Goal: Task Accomplishment & Management: Manage account settings

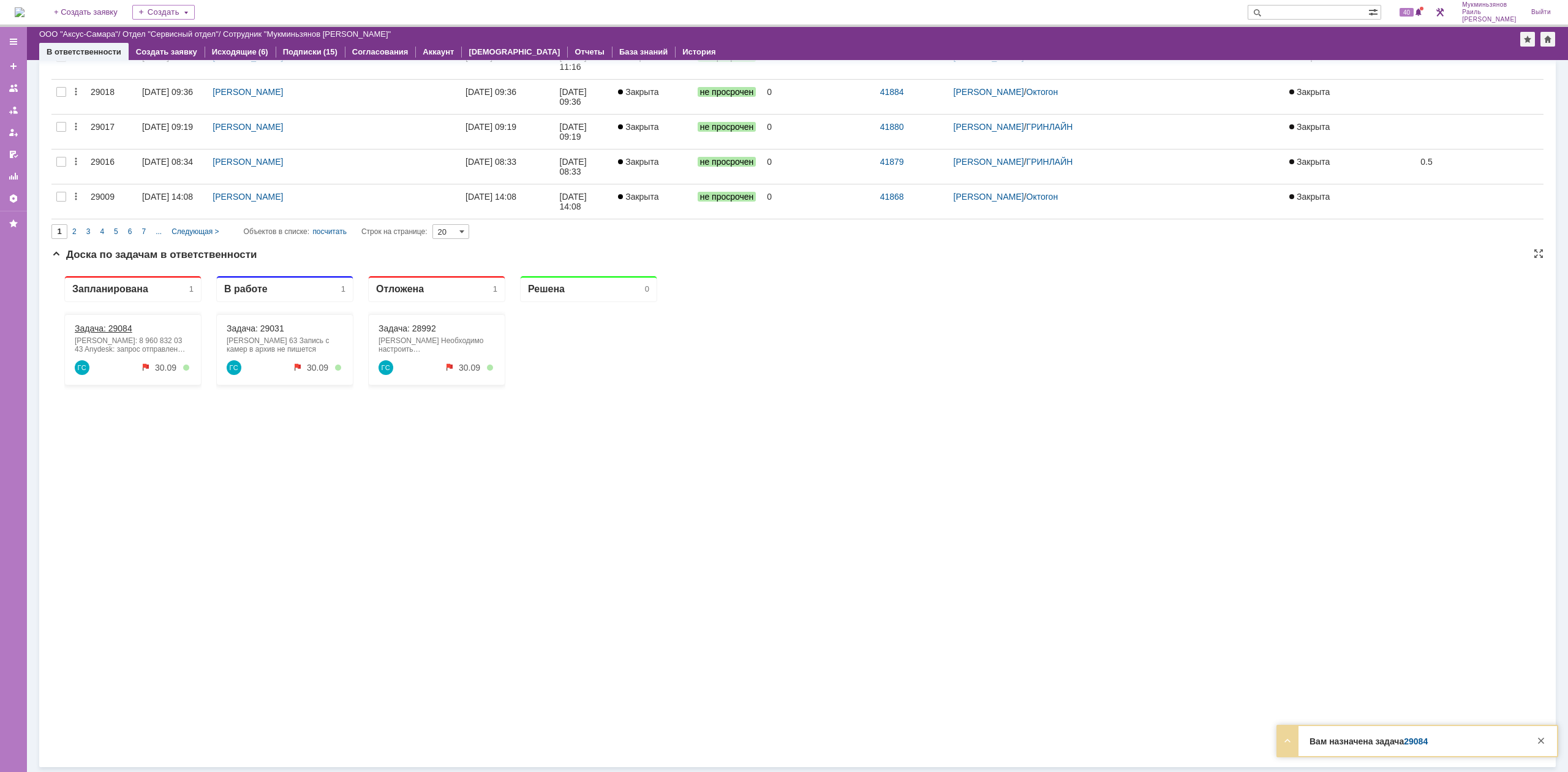
click at [111, 328] on link "Задача: 29084" at bounding box center [103, 329] width 58 height 10
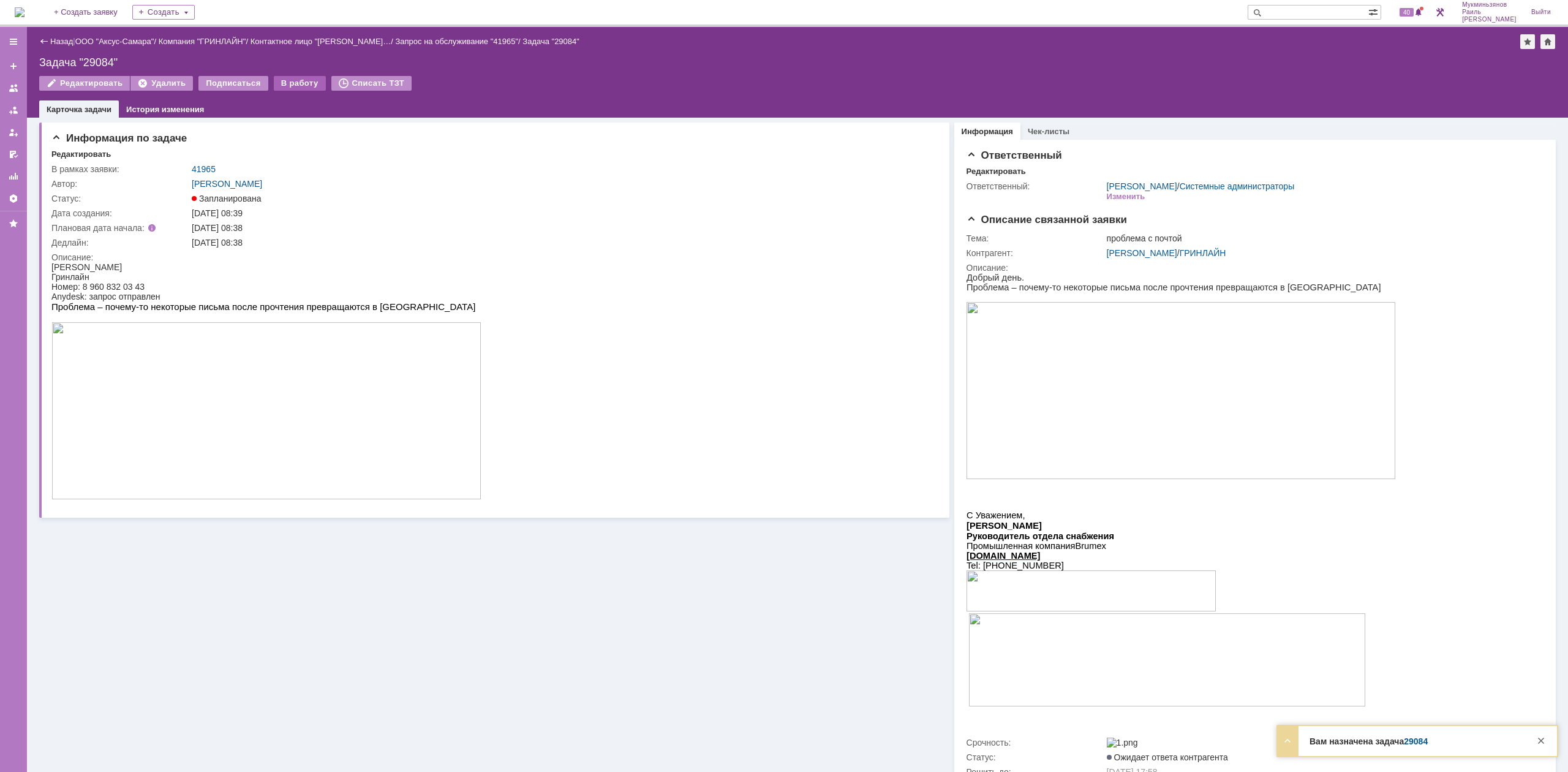
click at [279, 90] on td "В работу" at bounding box center [299, 84] width 53 height 15
click at [282, 86] on div "В работу" at bounding box center [299, 83] width 52 height 14
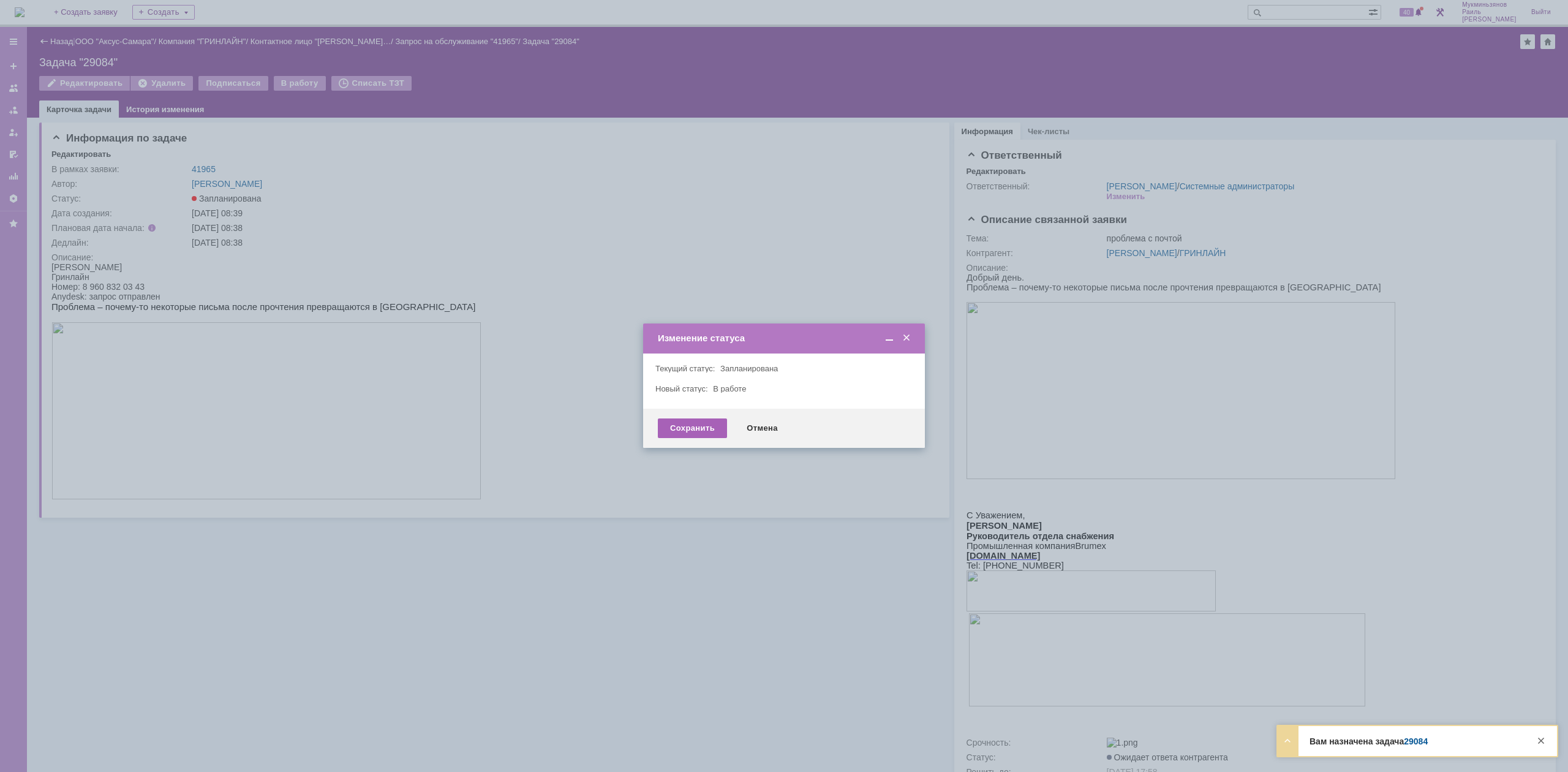
click at [669, 434] on div "Сохранить" at bounding box center [693, 428] width 70 height 19
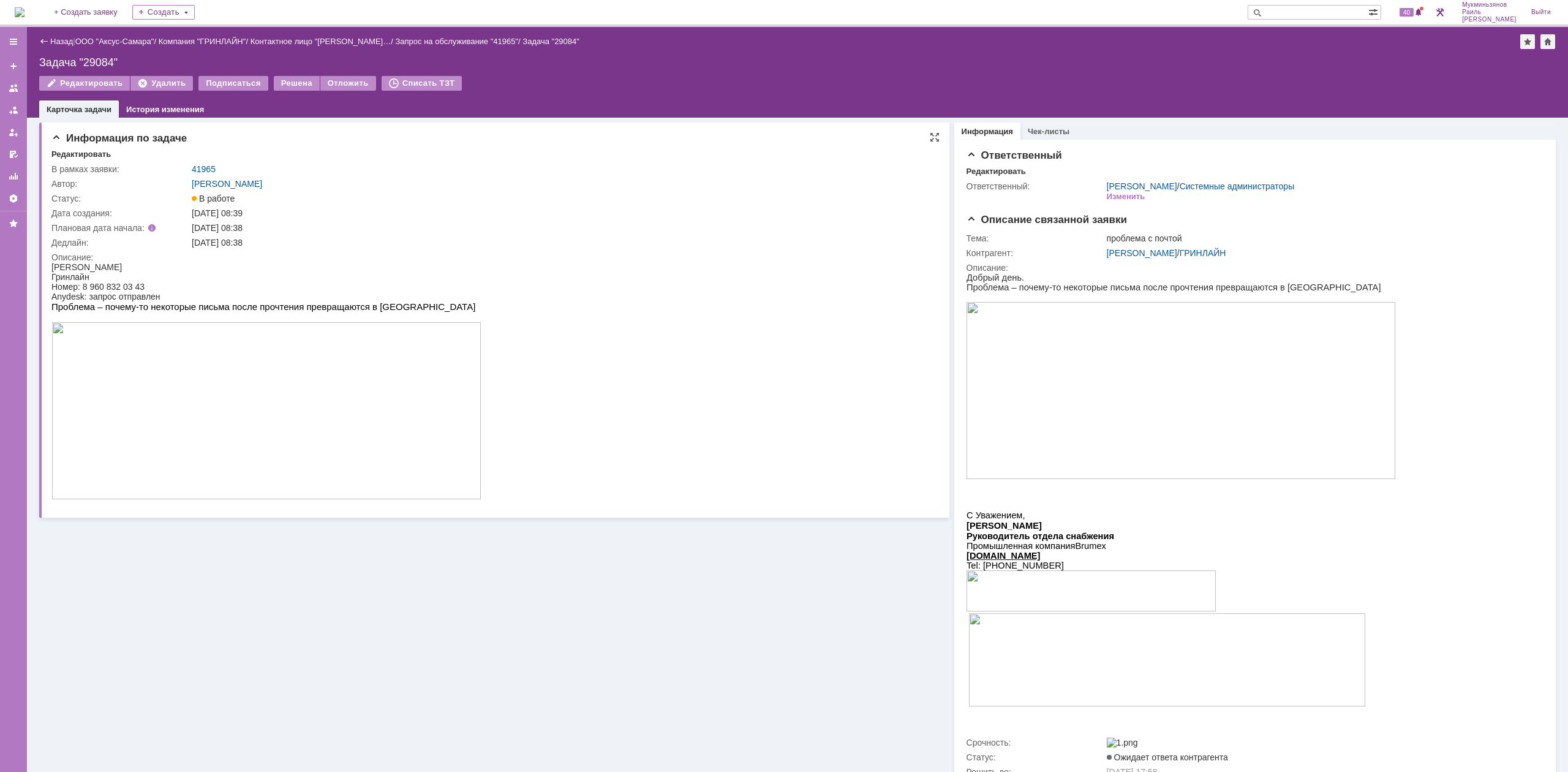
click at [248, 413] on img at bounding box center [266, 411] width 430 height 177
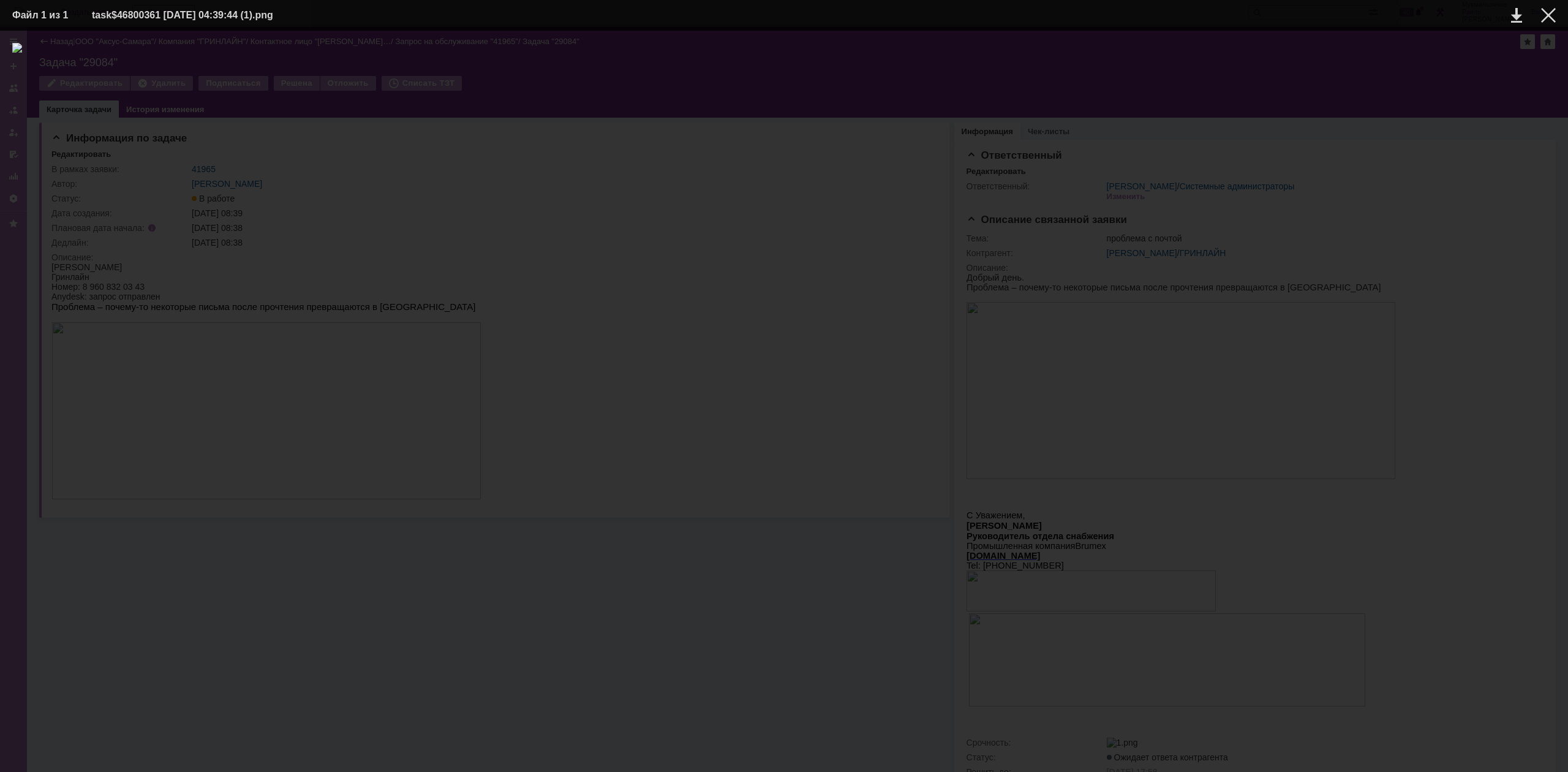
click at [86, 248] on div at bounding box center [784, 401] width 1544 height 717
click at [216, 275] on div at bounding box center [784, 401] width 1544 height 717
click at [1567, 70] on div "ИНФОРМАЦИЯ О ФАЙЛЕ" at bounding box center [784, 401] width 1568 height 741
click at [1549, 14] on div at bounding box center [1548, 14] width 14 height 14
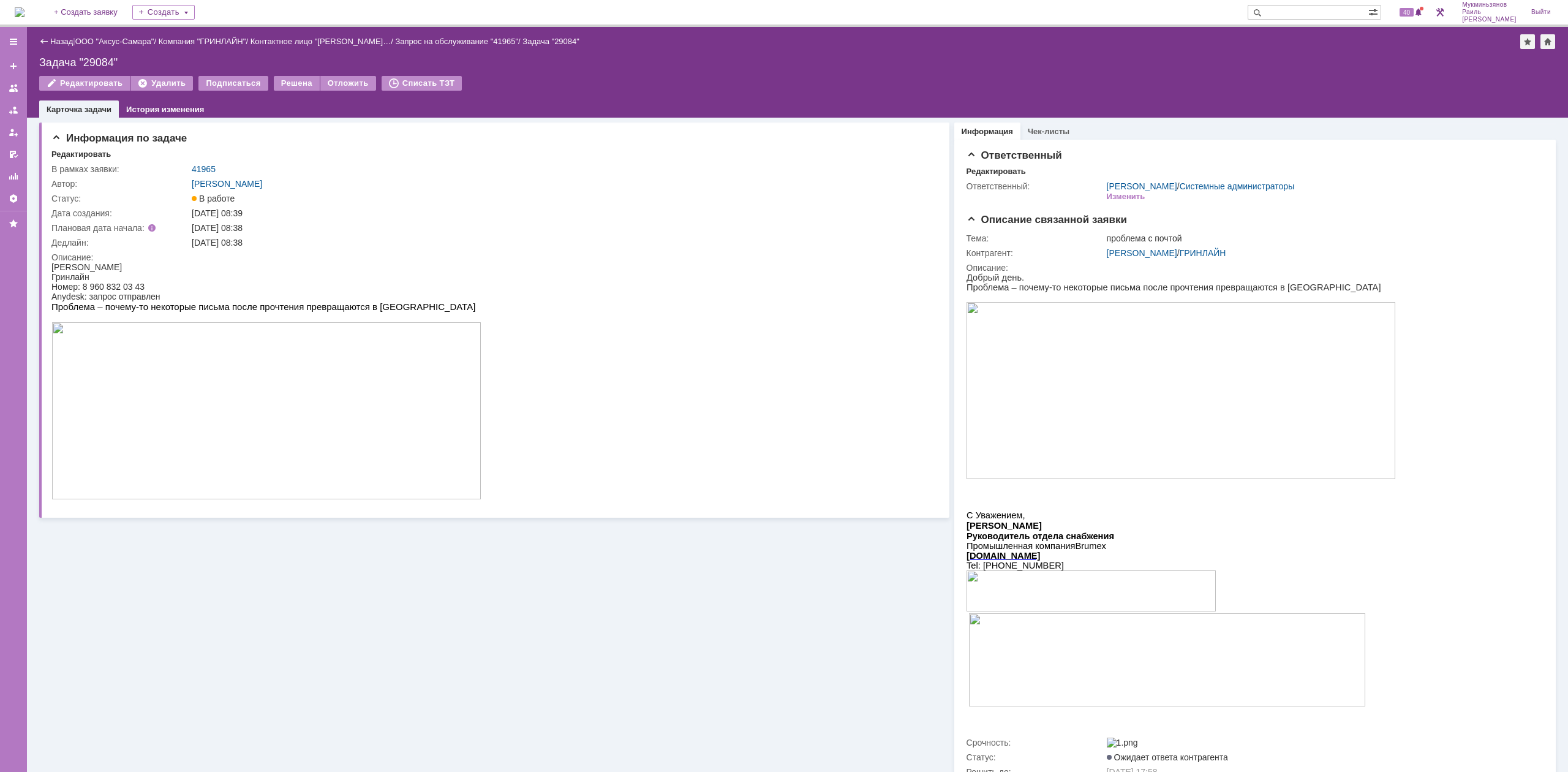
click at [24, 8] on img at bounding box center [19, 13] width 10 height 10
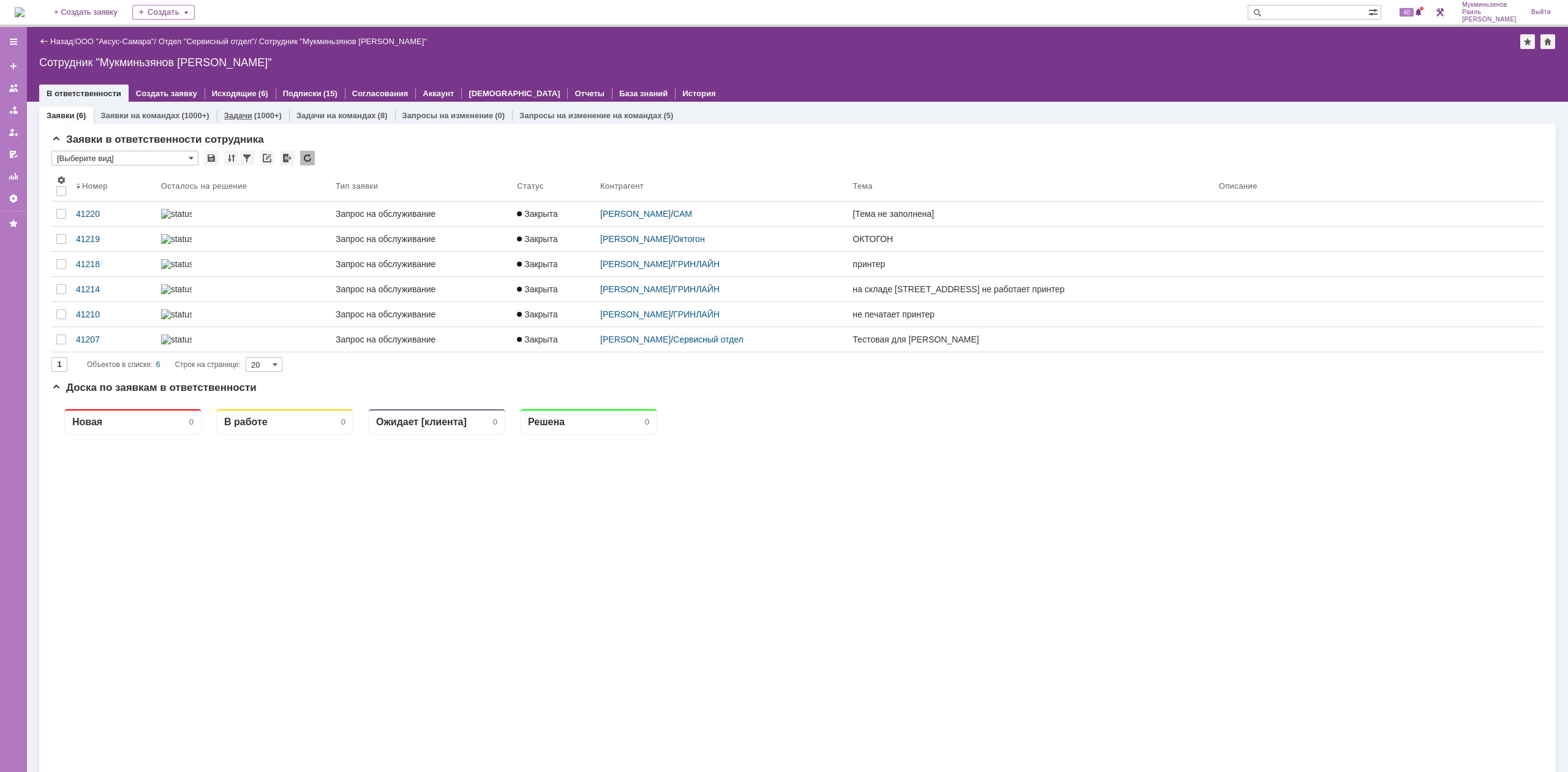
click at [259, 114] on div "(1000+)" at bounding box center [268, 116] width 28 height 10
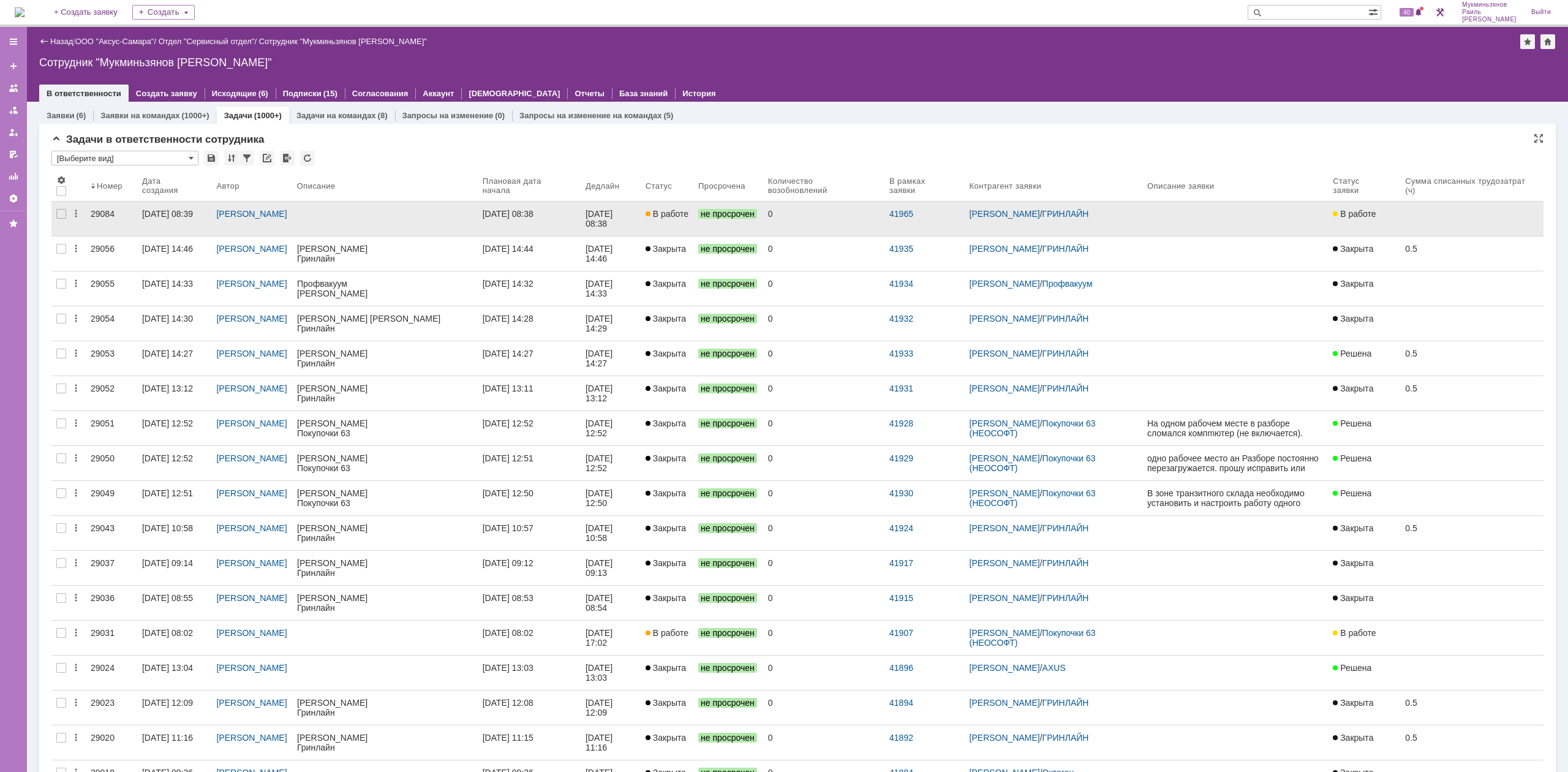
click at [454, 214] on div at bounding box center [385, 214] width 176 height 10
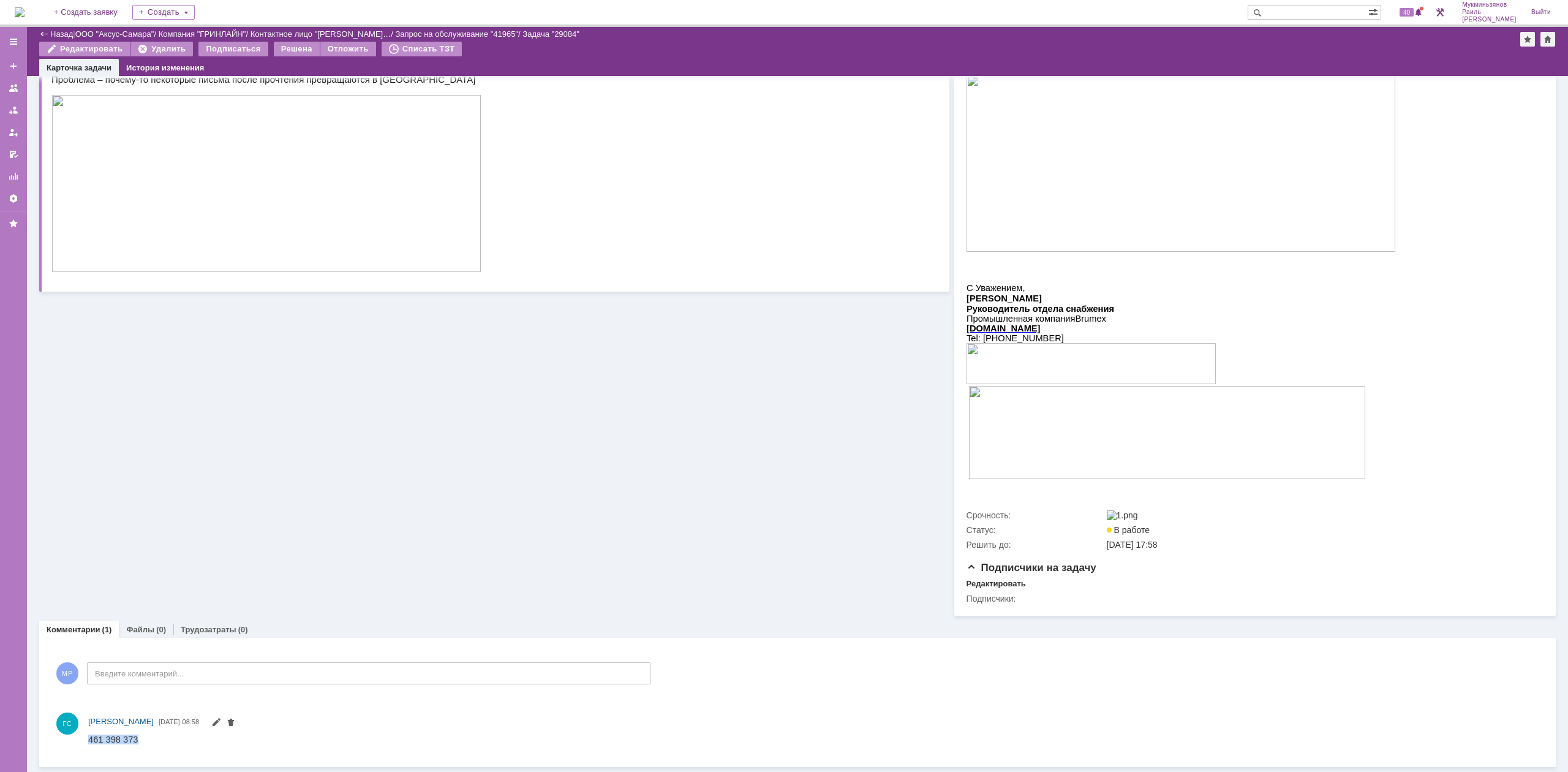
drag, startPoint x: 230, startPoint y: 1479, endPoint x: 84, endPoint y: 739, distance: 754.3
click at [88, 739] on html "461 398 373" at bounding box center [807, 739] width 1438 height 11
copy span "461 398 373"
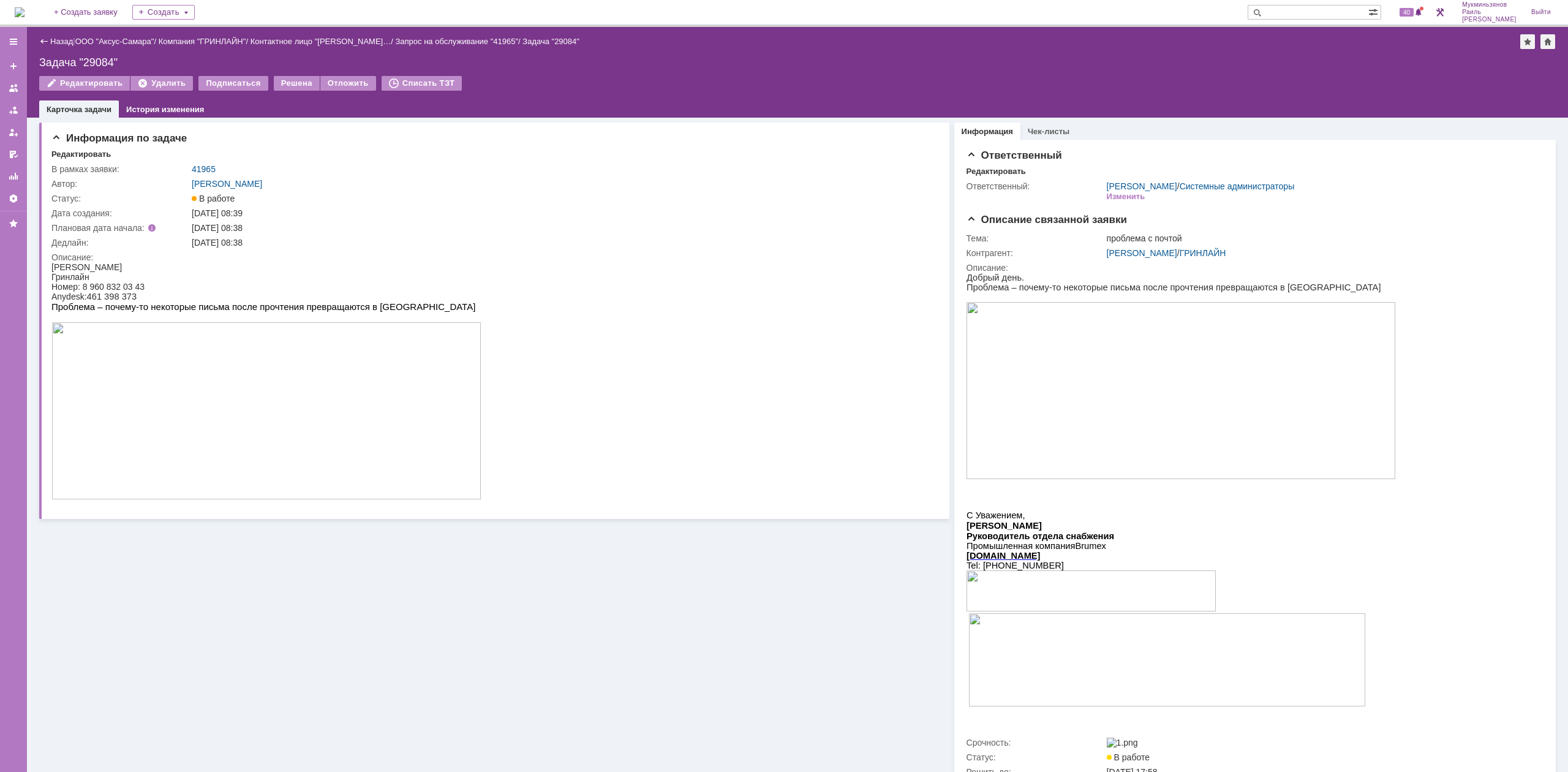
click at [24, 15] on img at bounding box center [19, 13] width 10 height 10
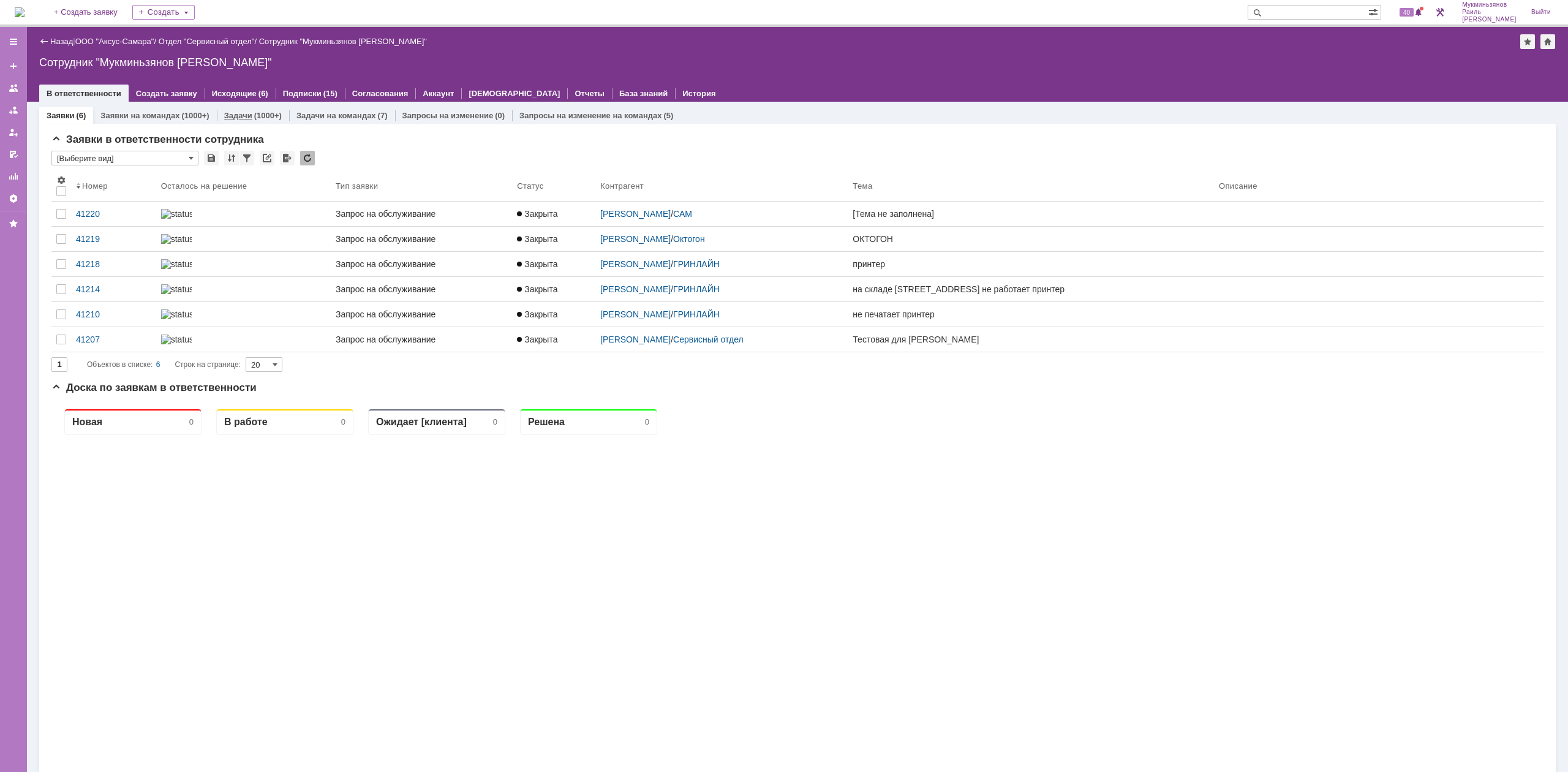
click at [260, 116] on div "(1000+)" at bounding box center [268, 116] width 28 height 10
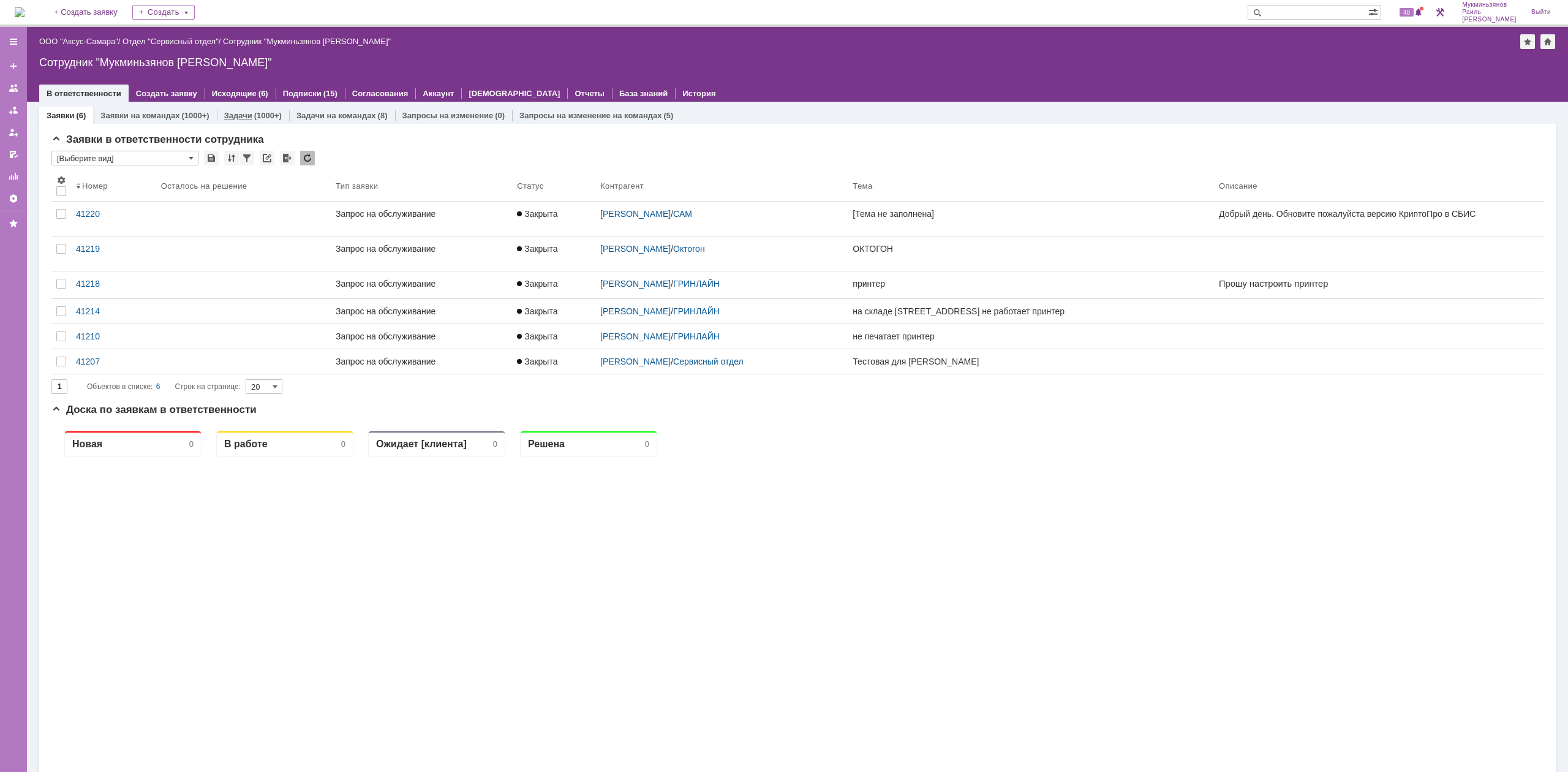
click at [250, 123] on div "Задачи (1000+)" at bounding box center [252, 115] width 72 height 17
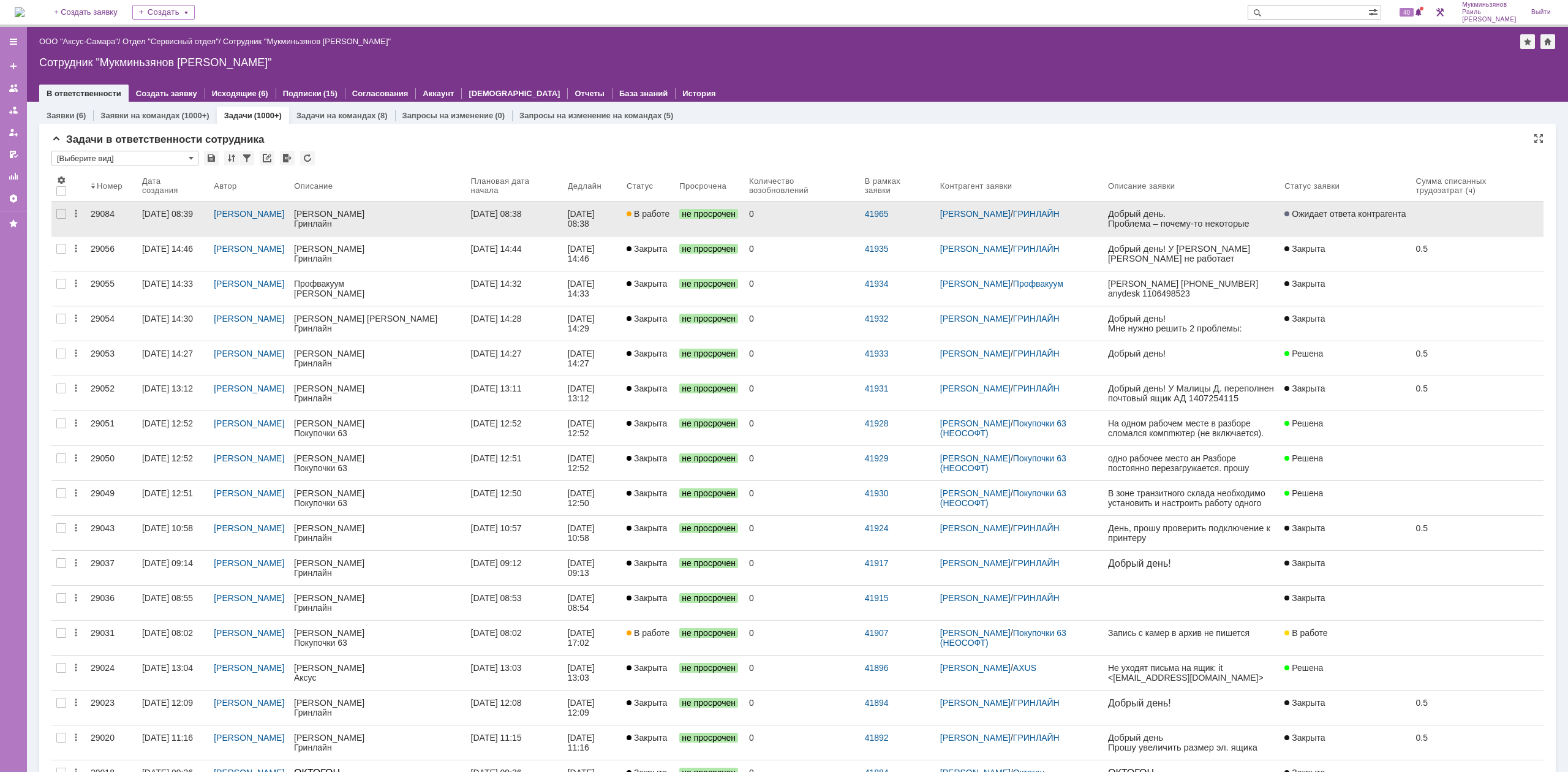
click at [617, 224] on div "[DATE] 08:38" at bounding box center [592, 218] width 49 height 19
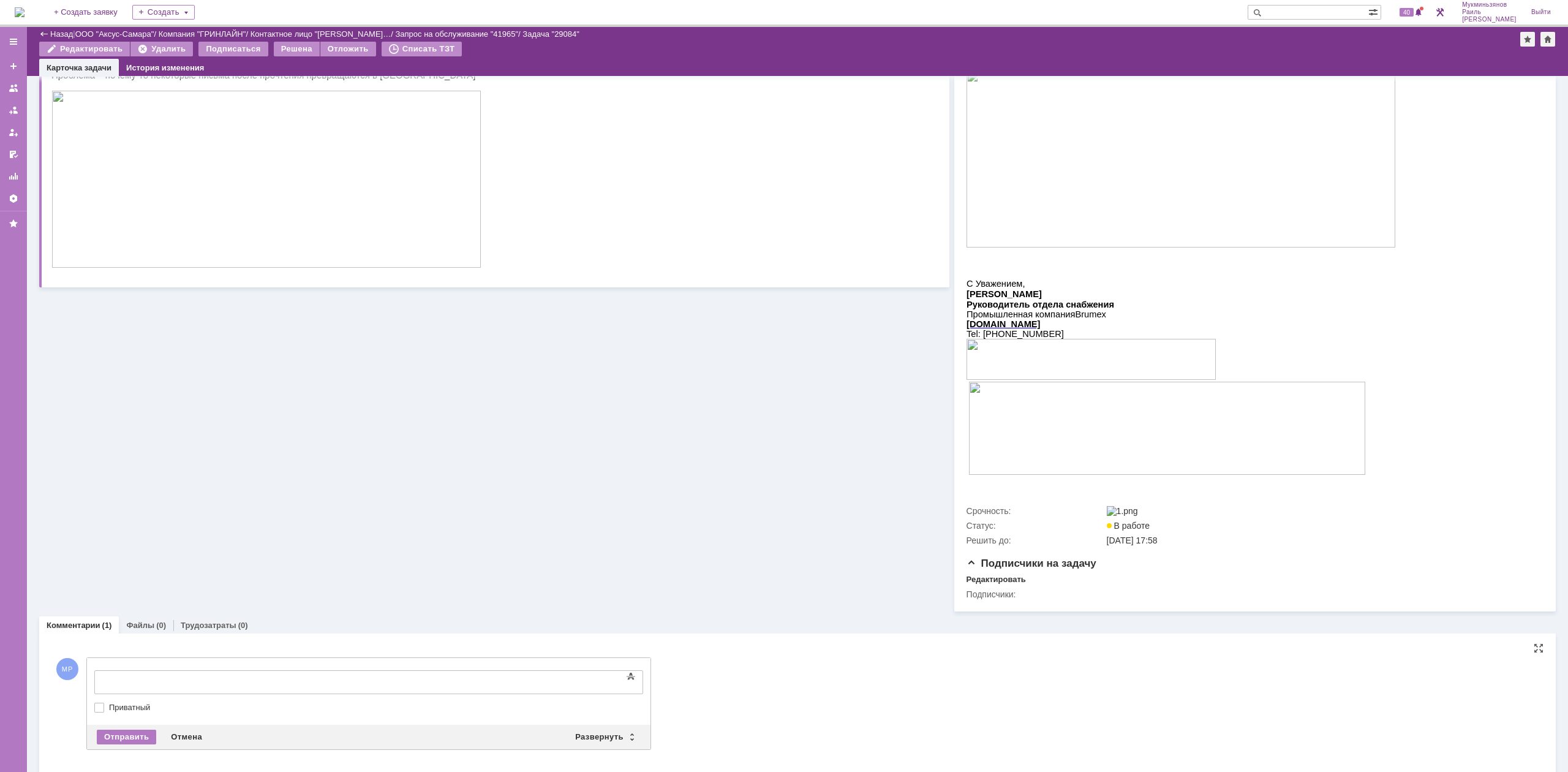
click at [286, 674] on body at bounding box center [194, 681] width 184 height 21
click at [115, 741] on div "Отправить" at bounding box center [127, 736] width 60 height 14
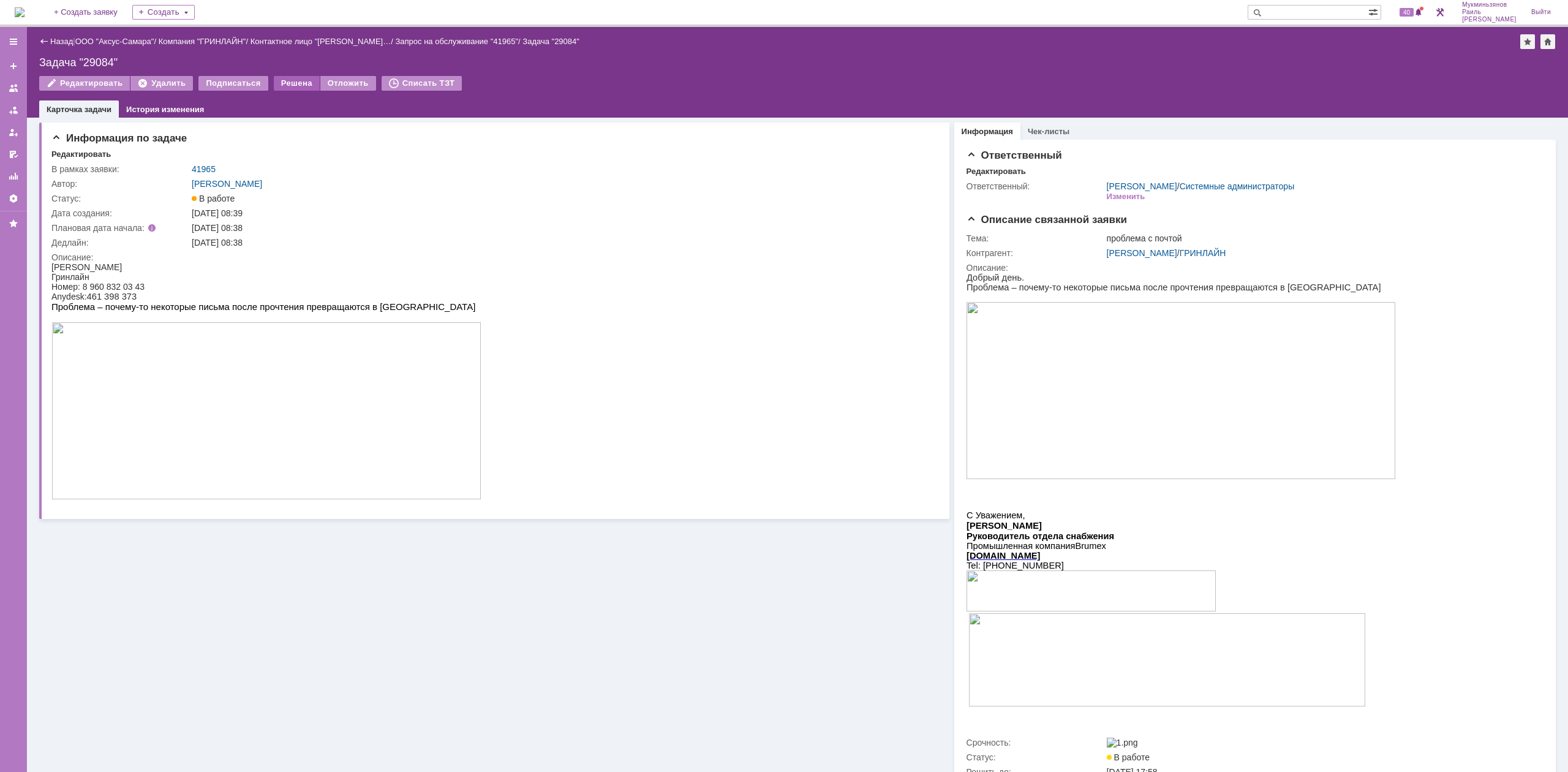
click at [279, 78] on div "Решена" at bounding box center [297, 83] width 46 height 14
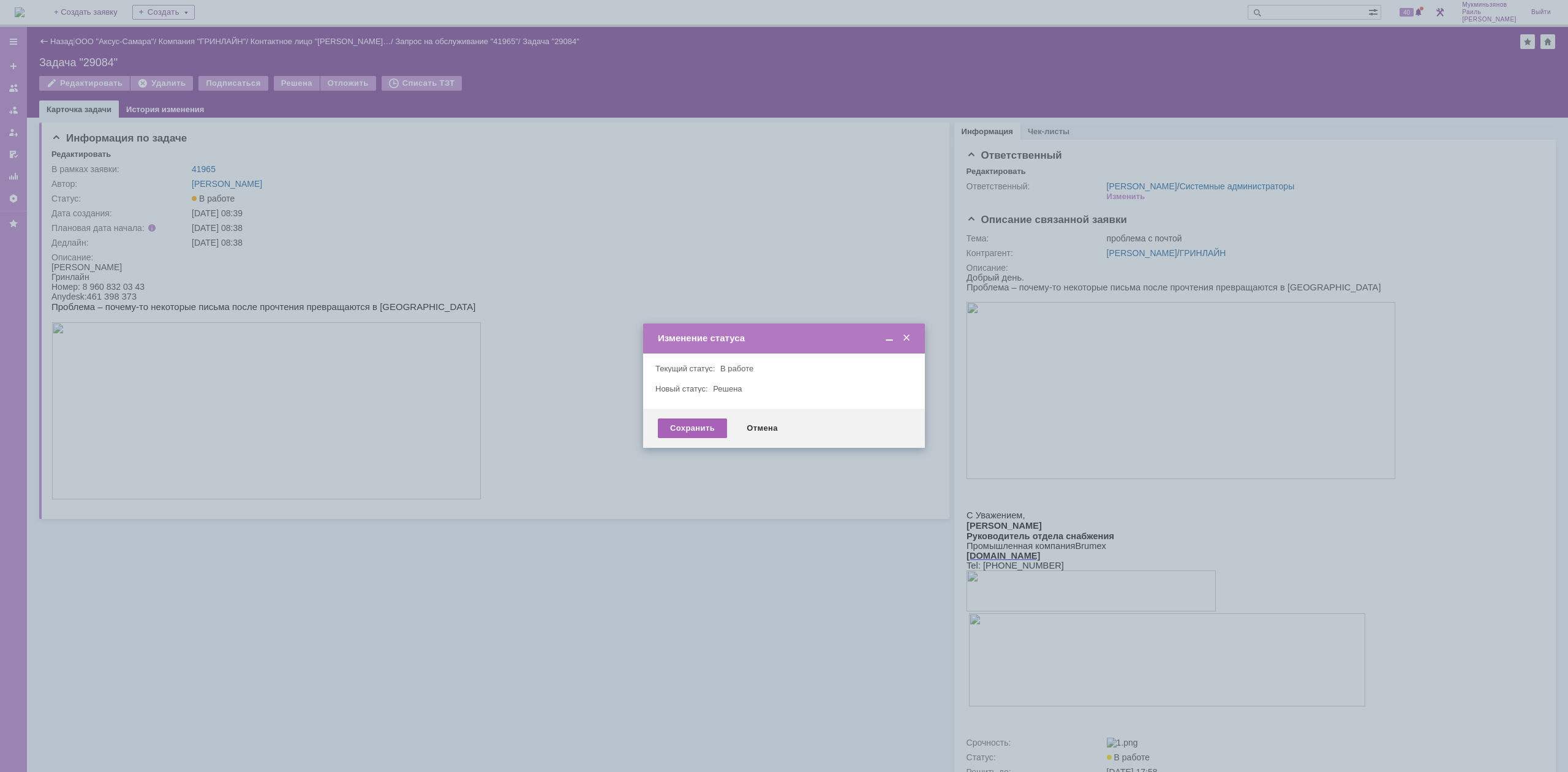
click at [717, 428] on div "Сохранить" at bounding box center [693, 428] width 70 height 19
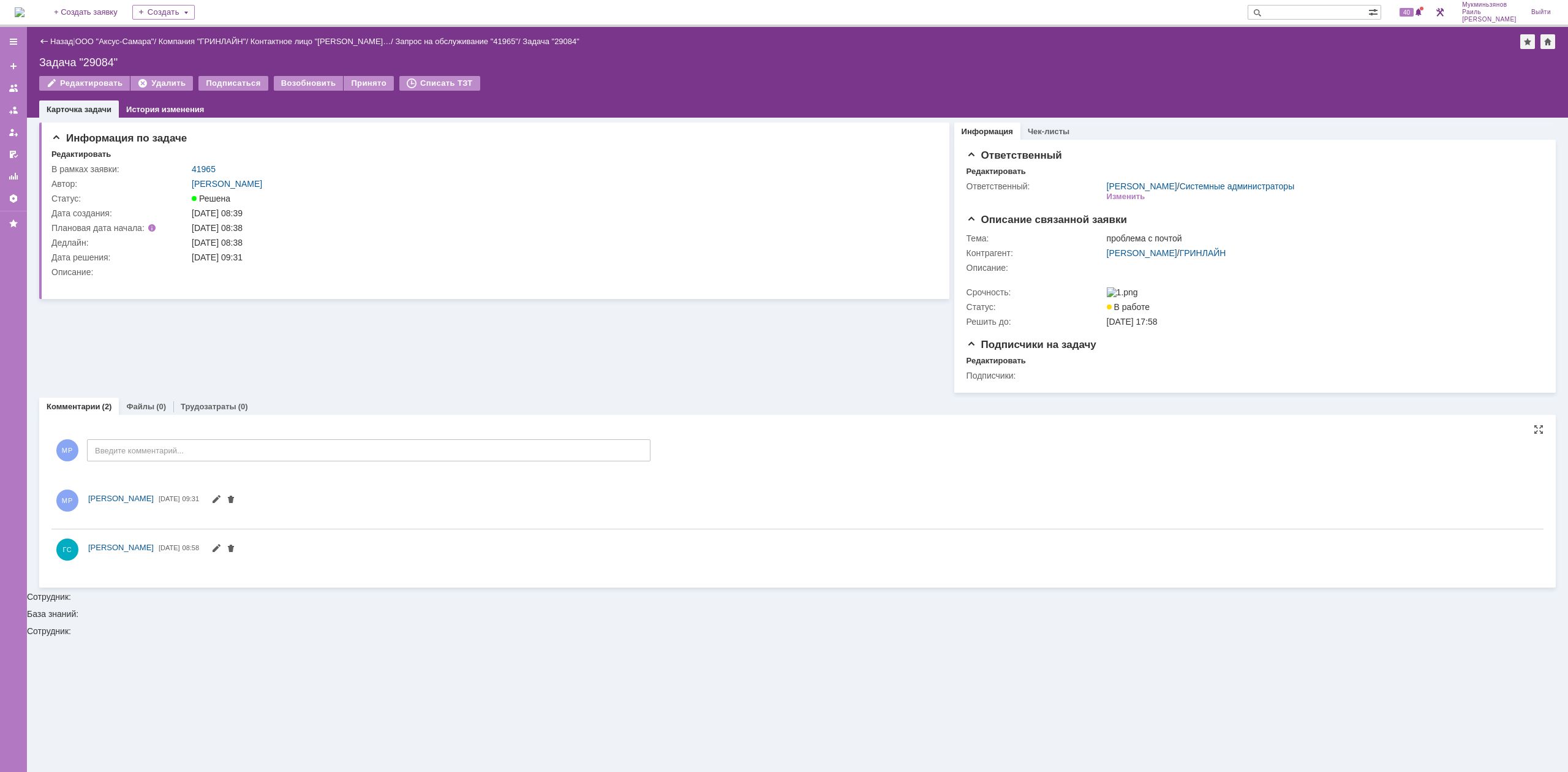
click at [24, 15] on img at bounding box center [19, 13] width 10 height 10
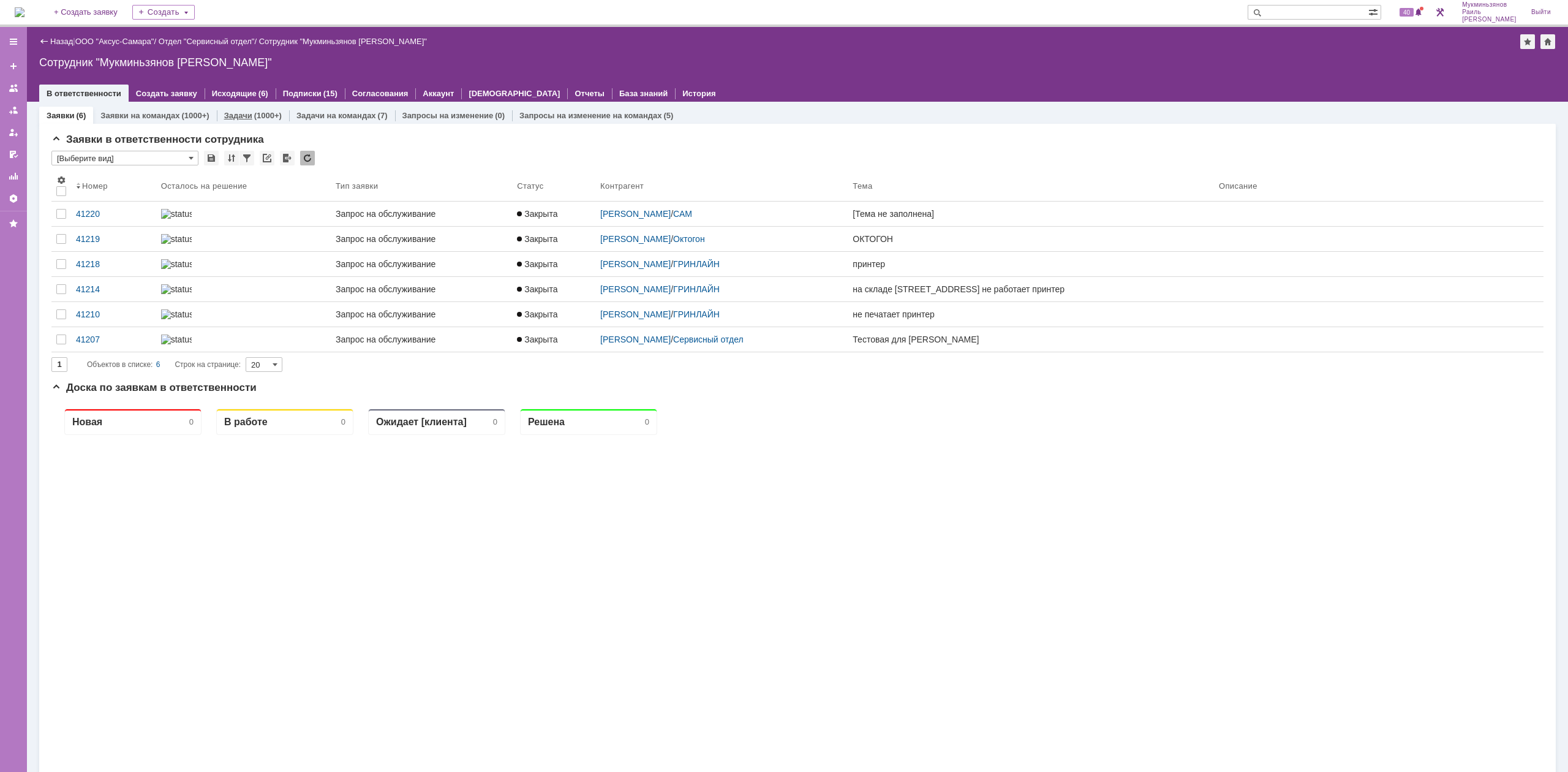
click at [270, 122] on div "Задачи (1000+)" at bounding box center [252, 115] width 72 height 17
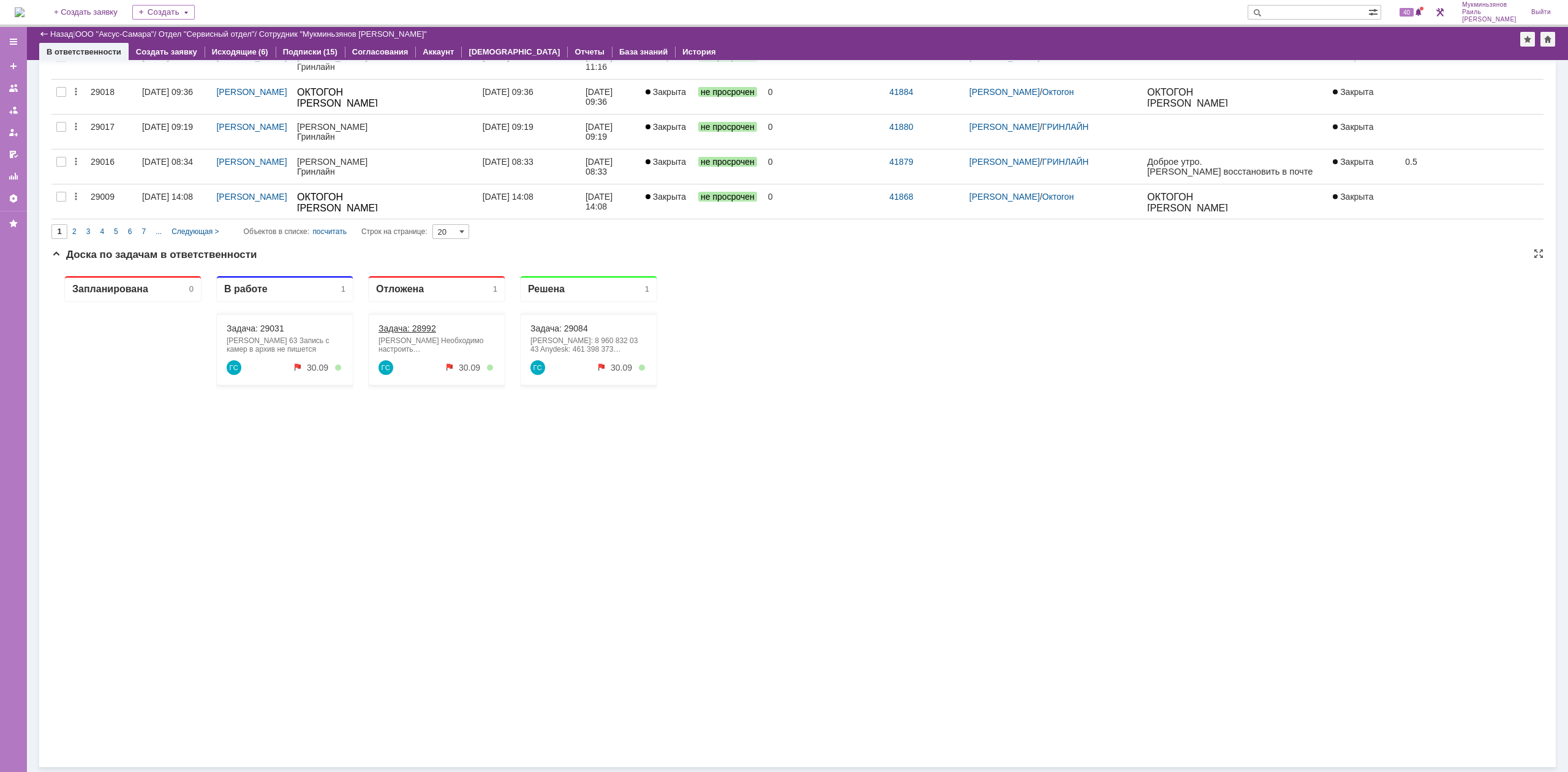
click at [397, 332] on link "Задача: 28992" at bounding box center [408, 329] width 58 height 10
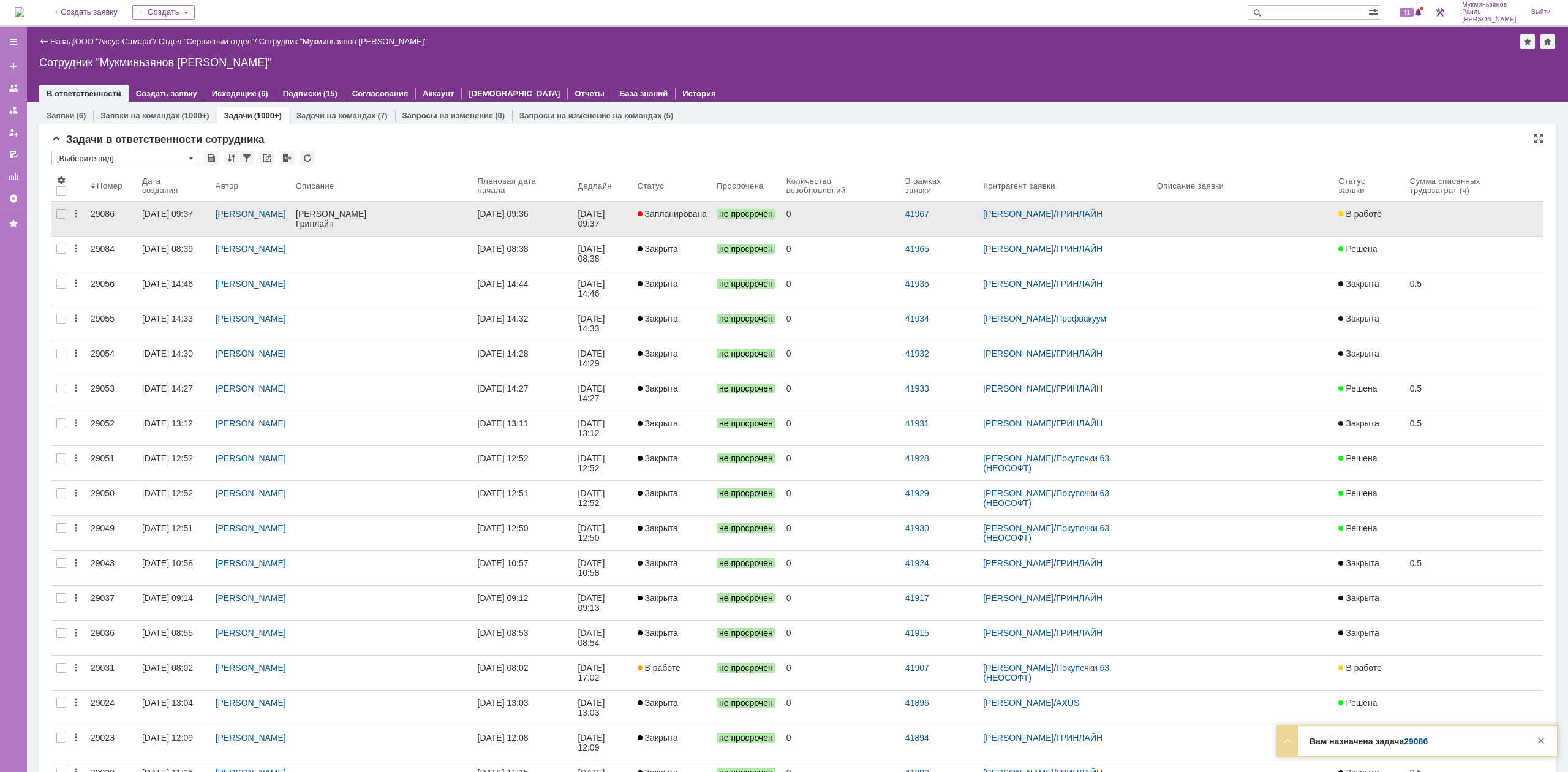
click at [528, 215] on div "24.09.2025 09:36" at bounding box center [503, 214] width 51 height 10
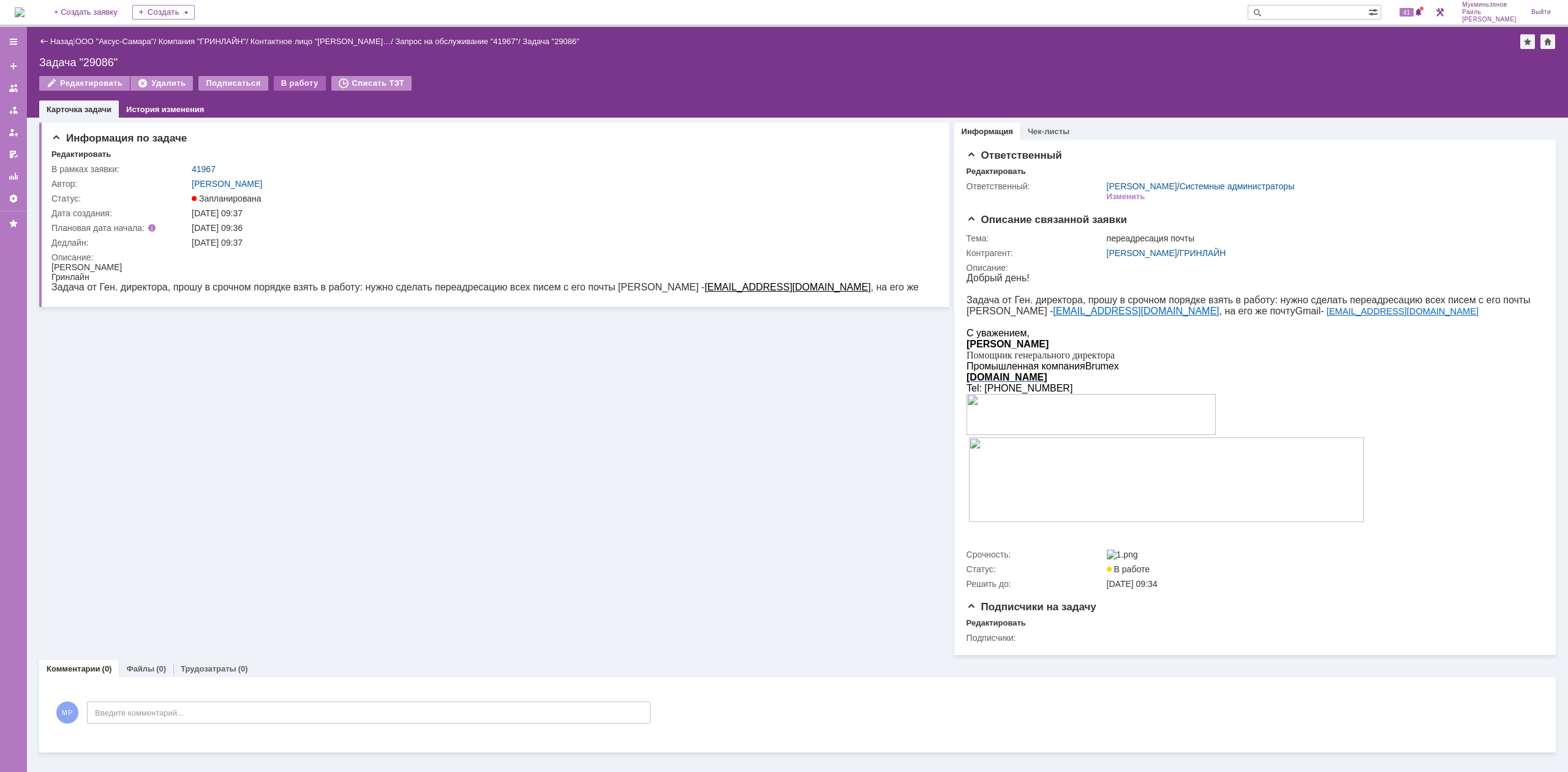
click at [292, 79] on div "В работу" at bounding box center [299, 83] width 52 height 14
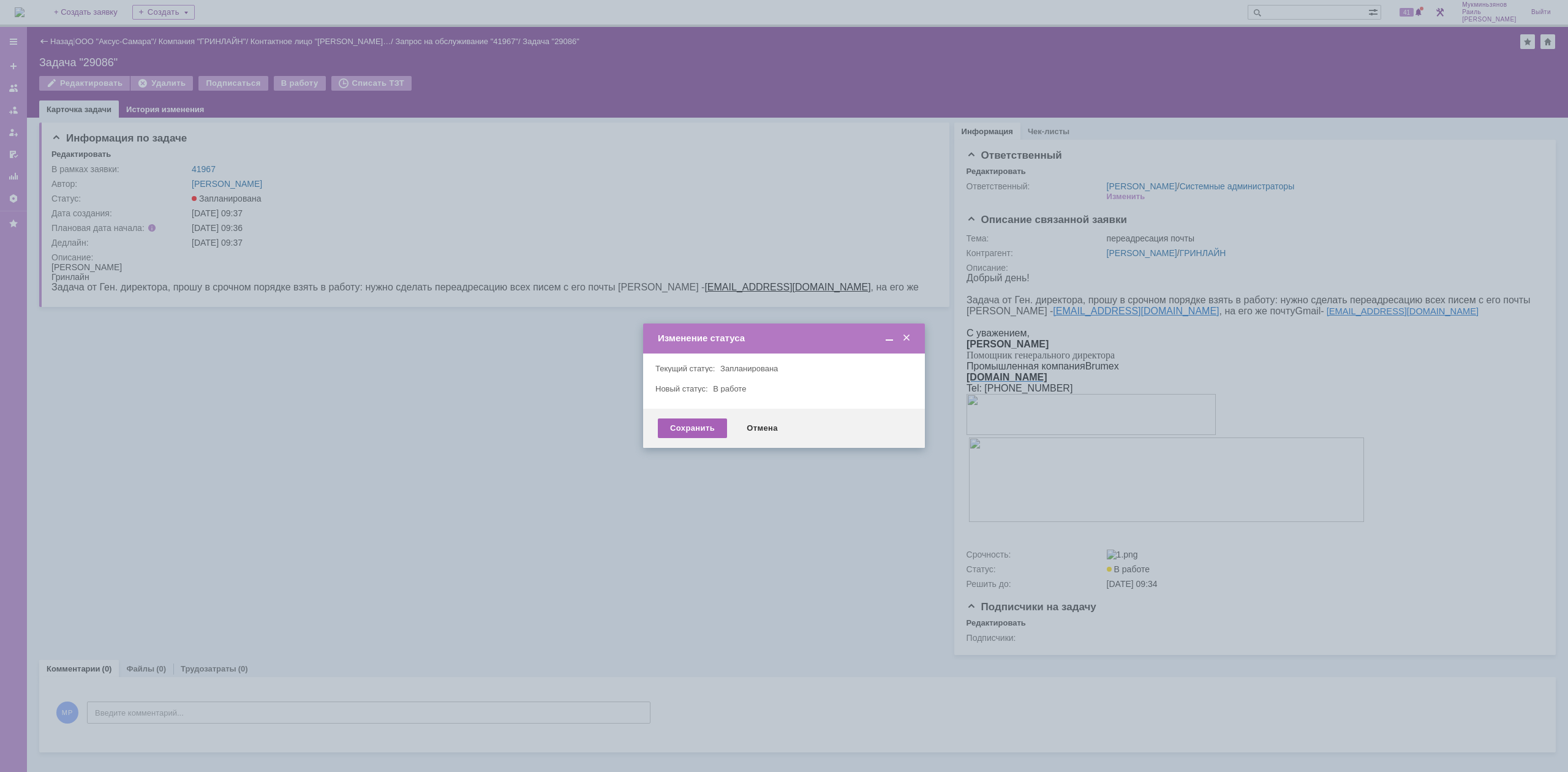
click at [701, 429] on div "Сохранить" at bounding box center [693, 428] width 70 height 19
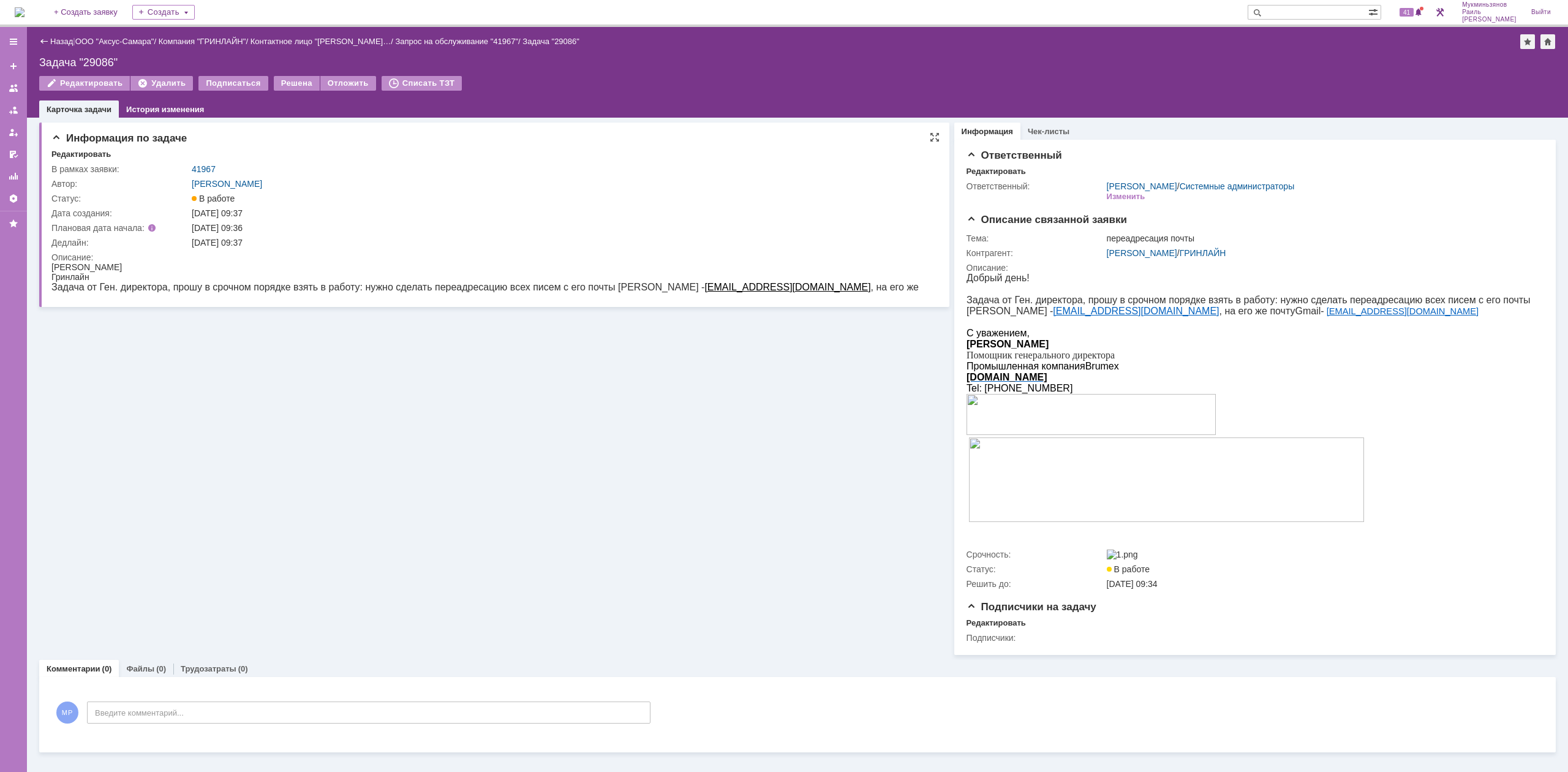
drag, startPoint x: 869, startPoint y: 287, endPoint x: 773, endPoint y: 284, distance: 96.0
click at [773, 284] on html "[PERSON_NAME] от Ген. директора, прошу в срочном порядке взять в работу: нужно …" at bounding box center [490, 282] width 878 height 42
copy link "[EMAIL_ADDRESS][DOMAIN_NAME]"
click at [400, 584] on div "Информация по задаче Редактировать В рамках заявки: 41967 Автор: Галстьян Степа…" at bounding box center [495, 386] width 910 height 537
click at [13, 6] on div "На домашнюю + Создать заявку Создать 41 Мукминьзянов Раиль Рамильевич Выйти" at bounding box center [784, 14] width 1568 height 27
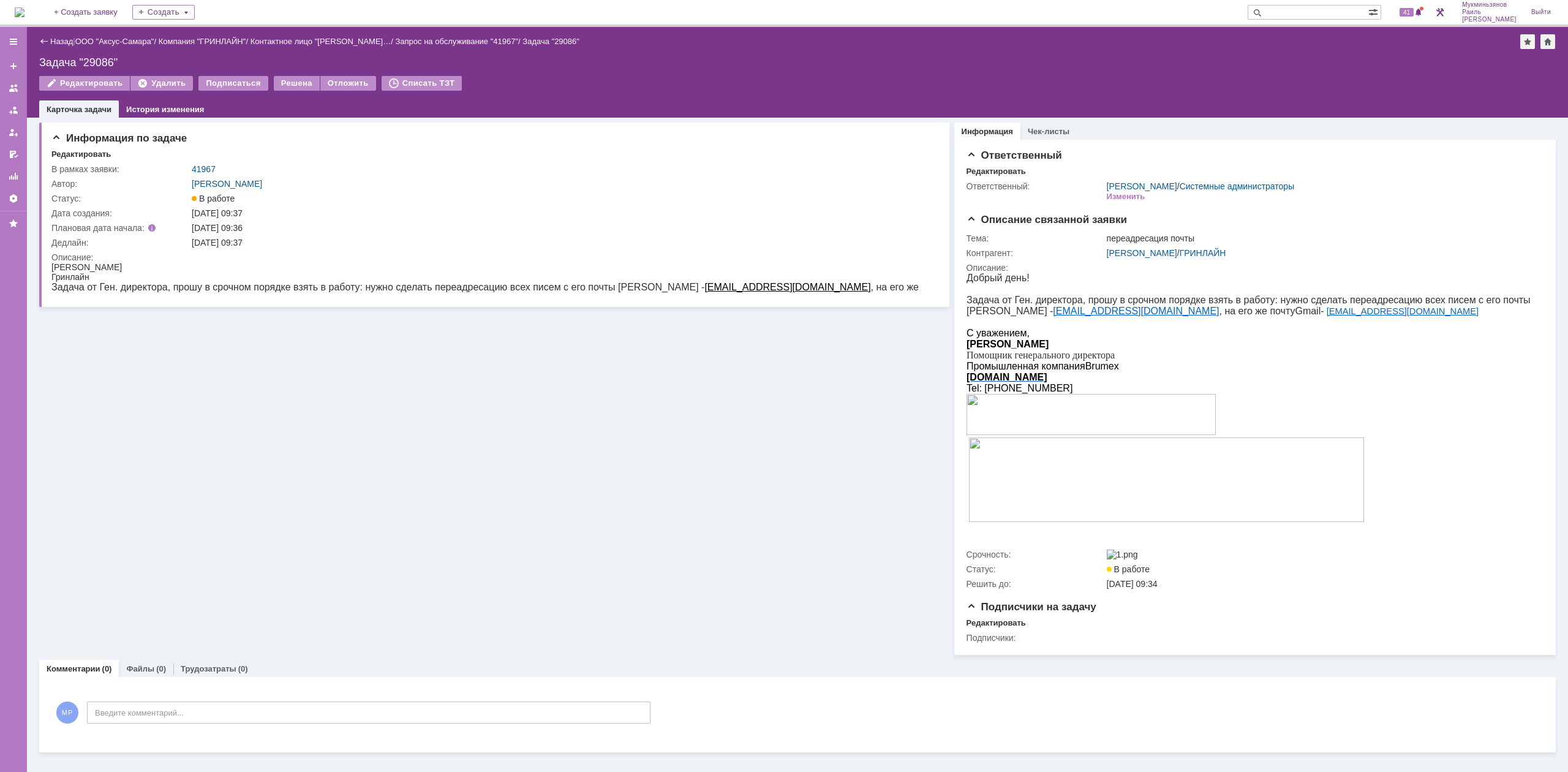
click at [20, 11] on img at bounding box center [19, 13] width 10 height 10
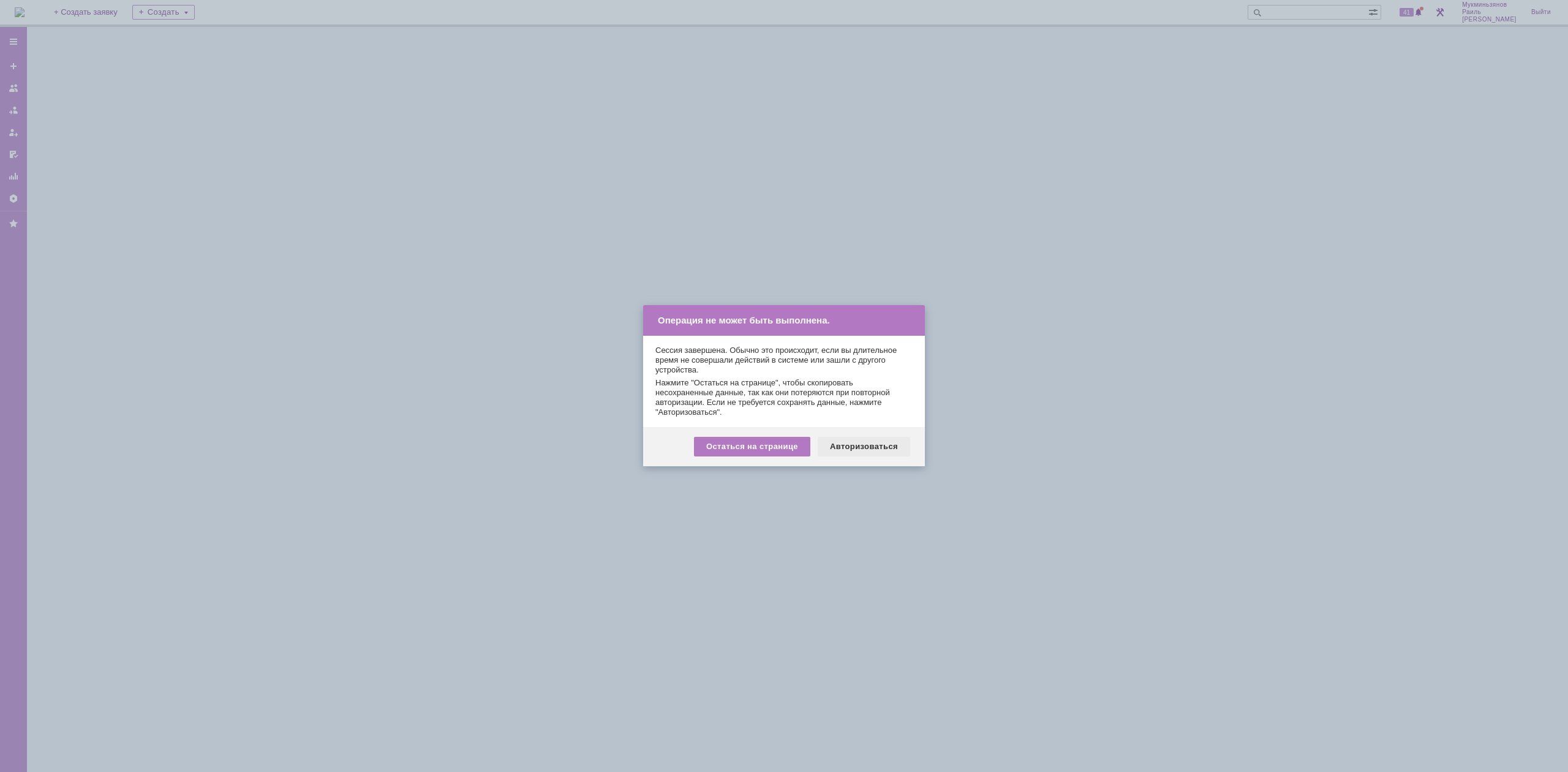
click at [897, 440] on div "Авторизоваться" at bounding box center [864, 446] width 93 height 19
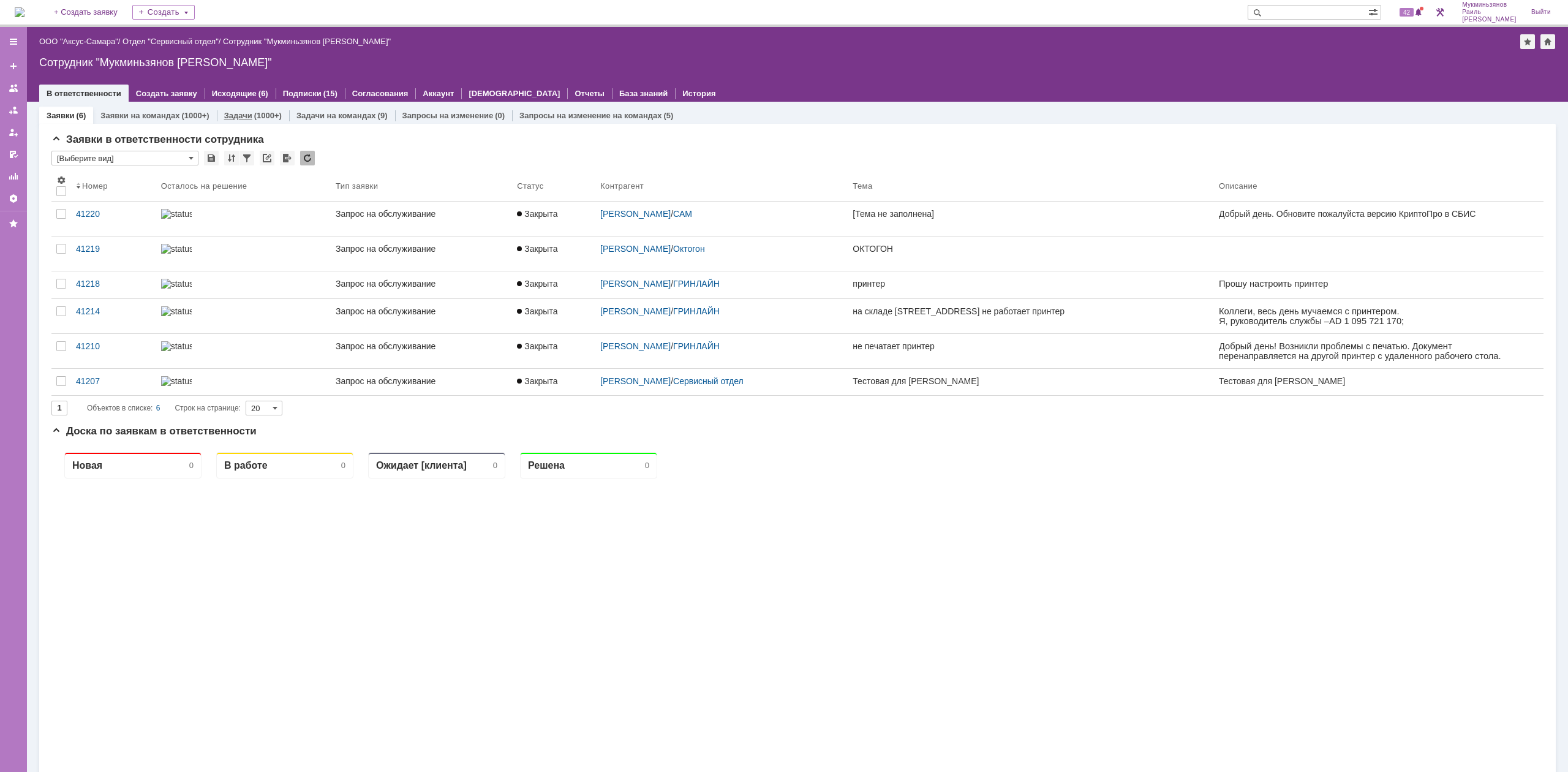
click at [273, 114] on div "(1000+)" at bounding box center [268, 116] width 28 height 10
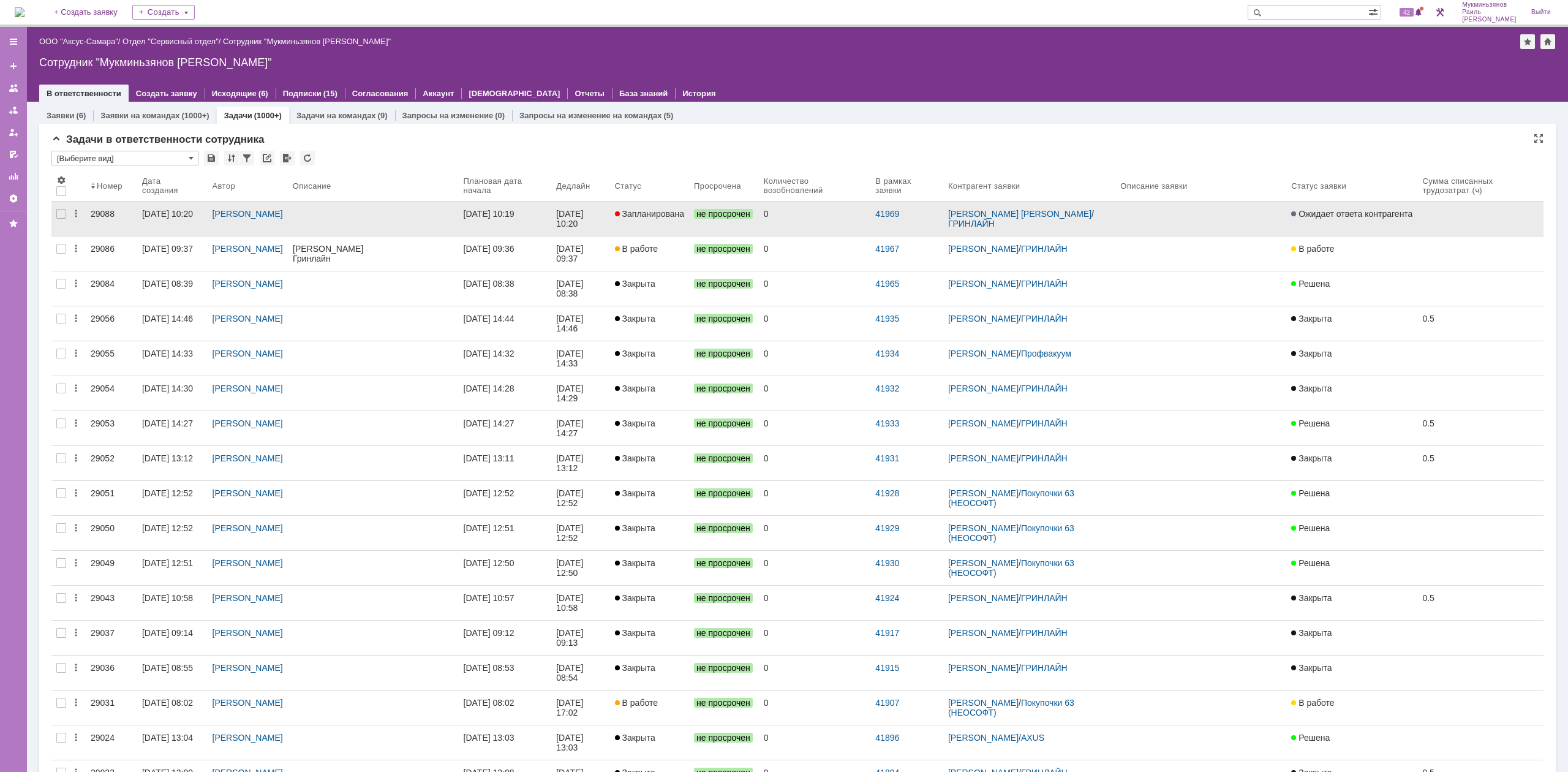
click at [459, 207] on link at bounding box center [373, 219] width 171 height 35
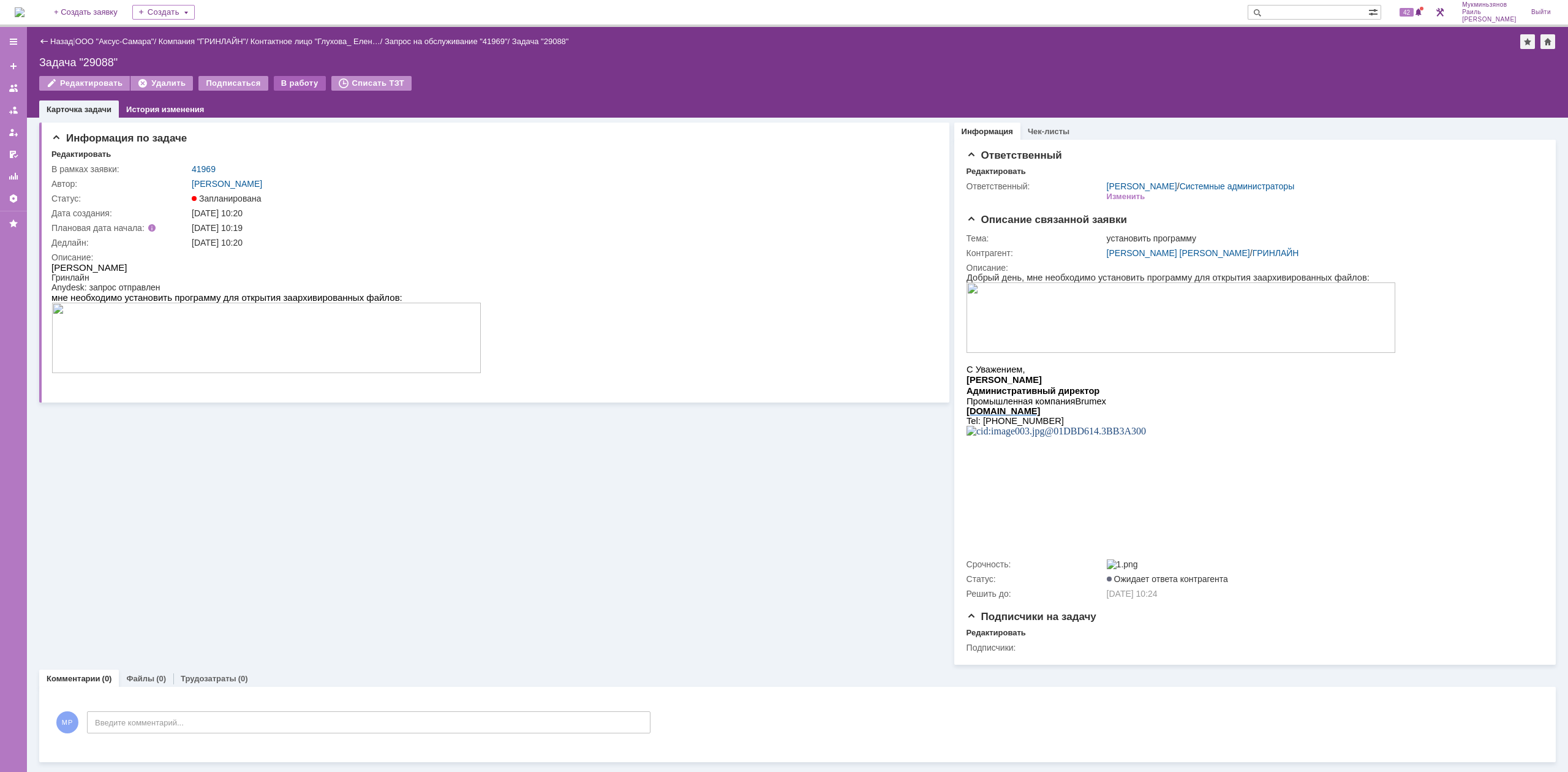
click at [292, 76] on div "В работу" at bounding box center [299, 83] width 52 height 14
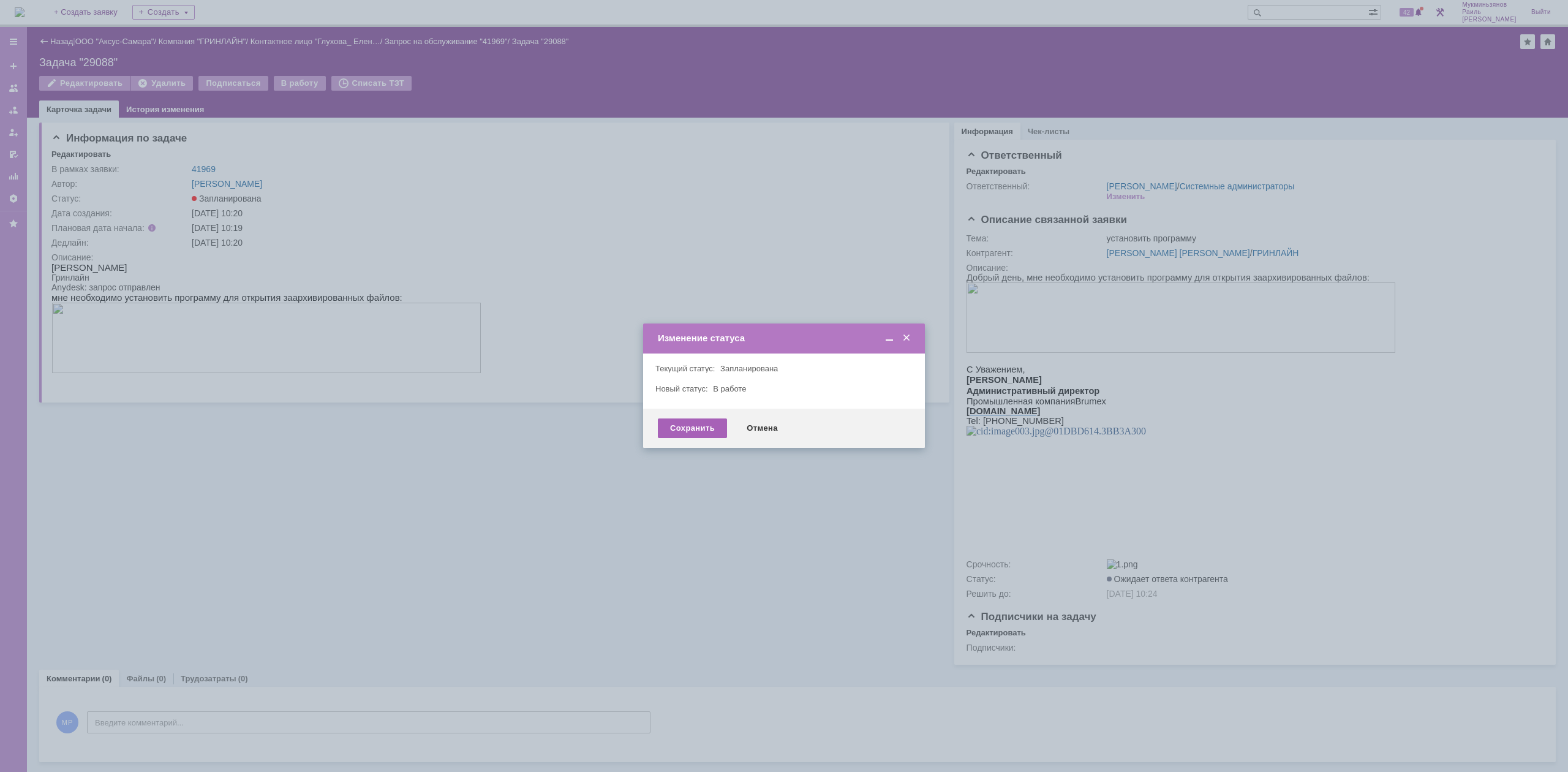
click at [677, 425] on div "Сохранить" at bounding box center [693, 428] width 70 height 19
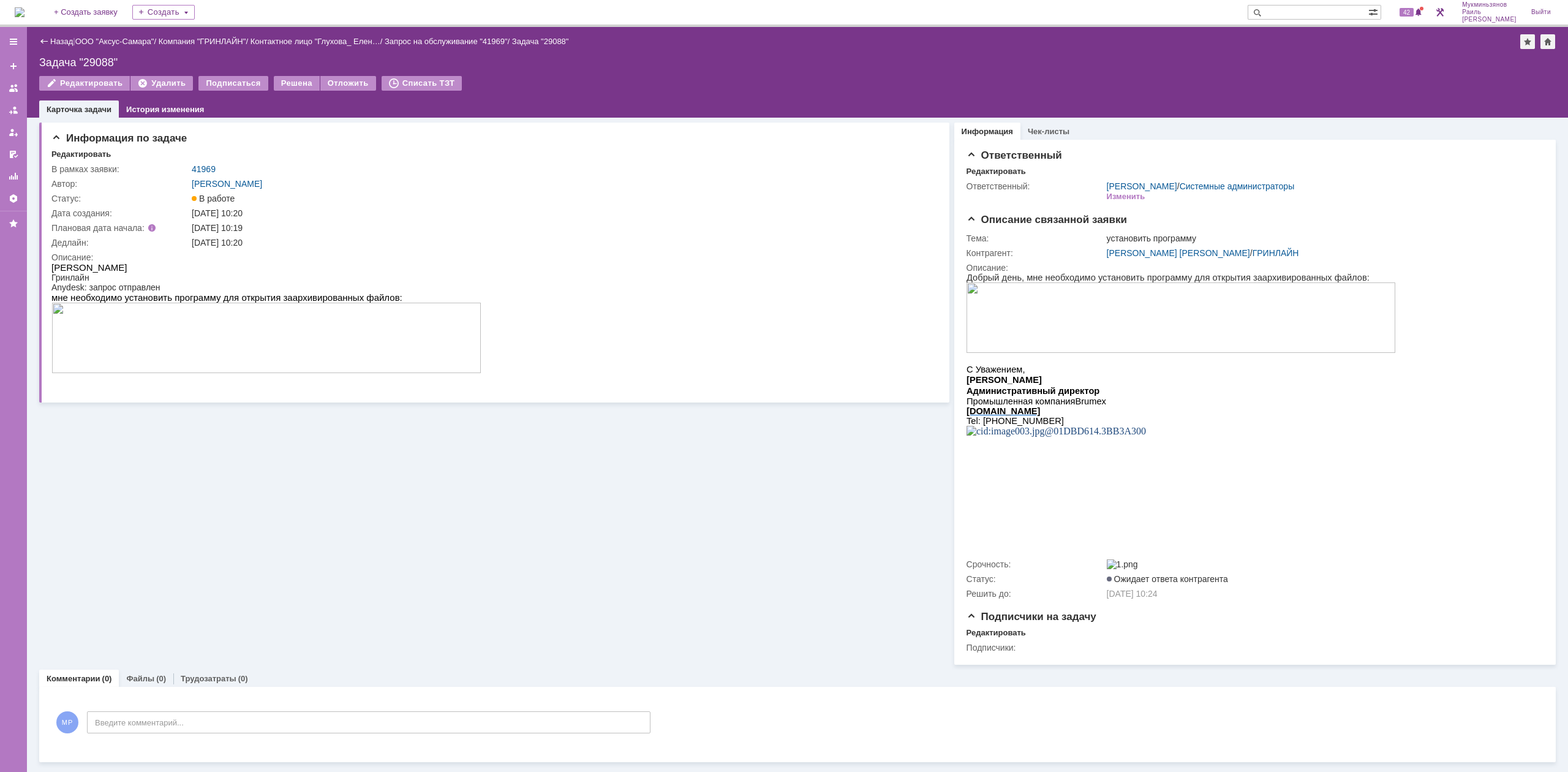
click at [24, 8] on img at bounding box center [19, 13] width 10 height 10
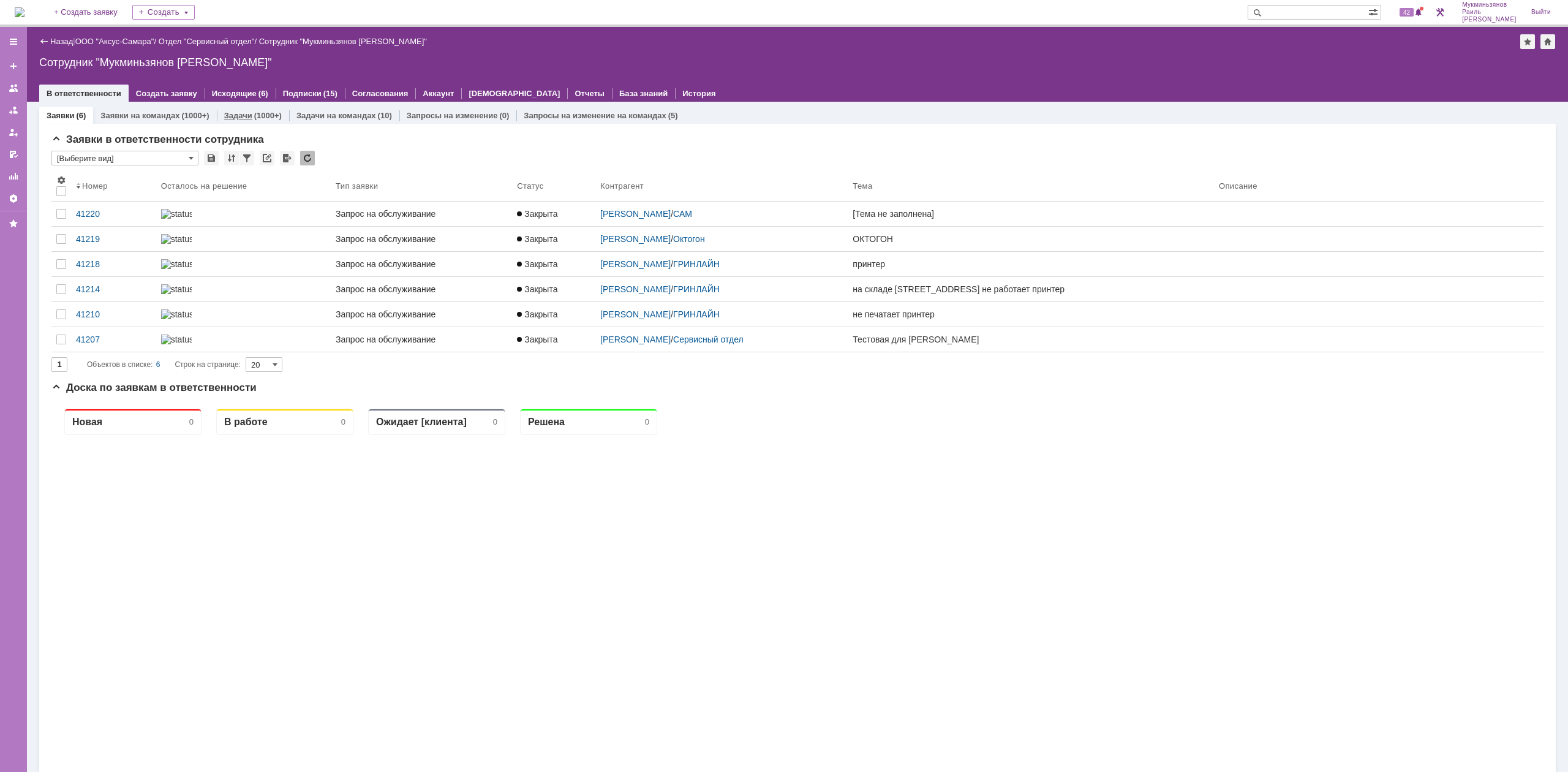
click at [268, 114] on div "(1000+)" at bounding box center [268, 116] width 28 height 10
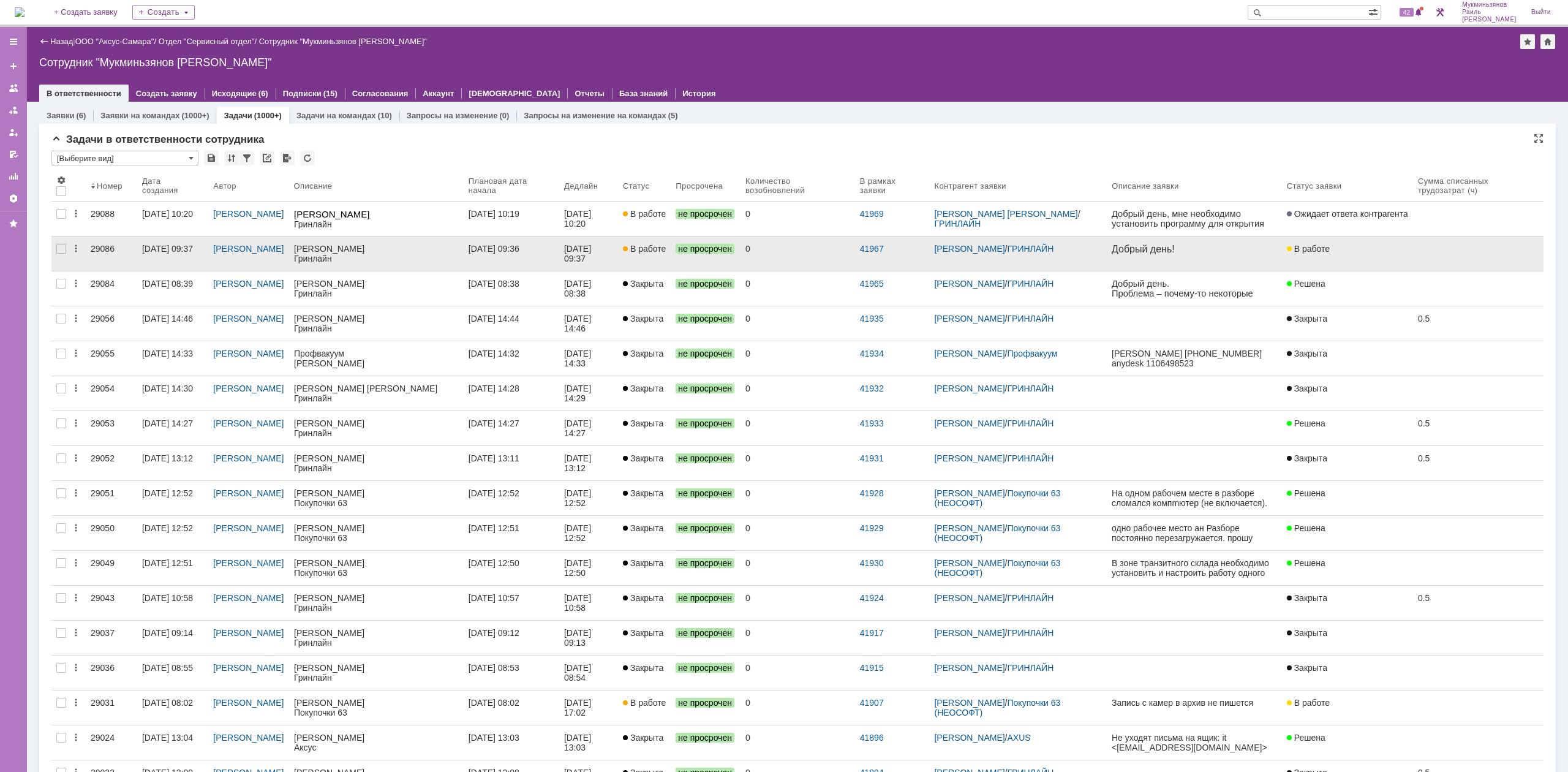
click at [540, 243] on link "[DATE] 09:36" at bounding box center [511, 254] width 96 height 35
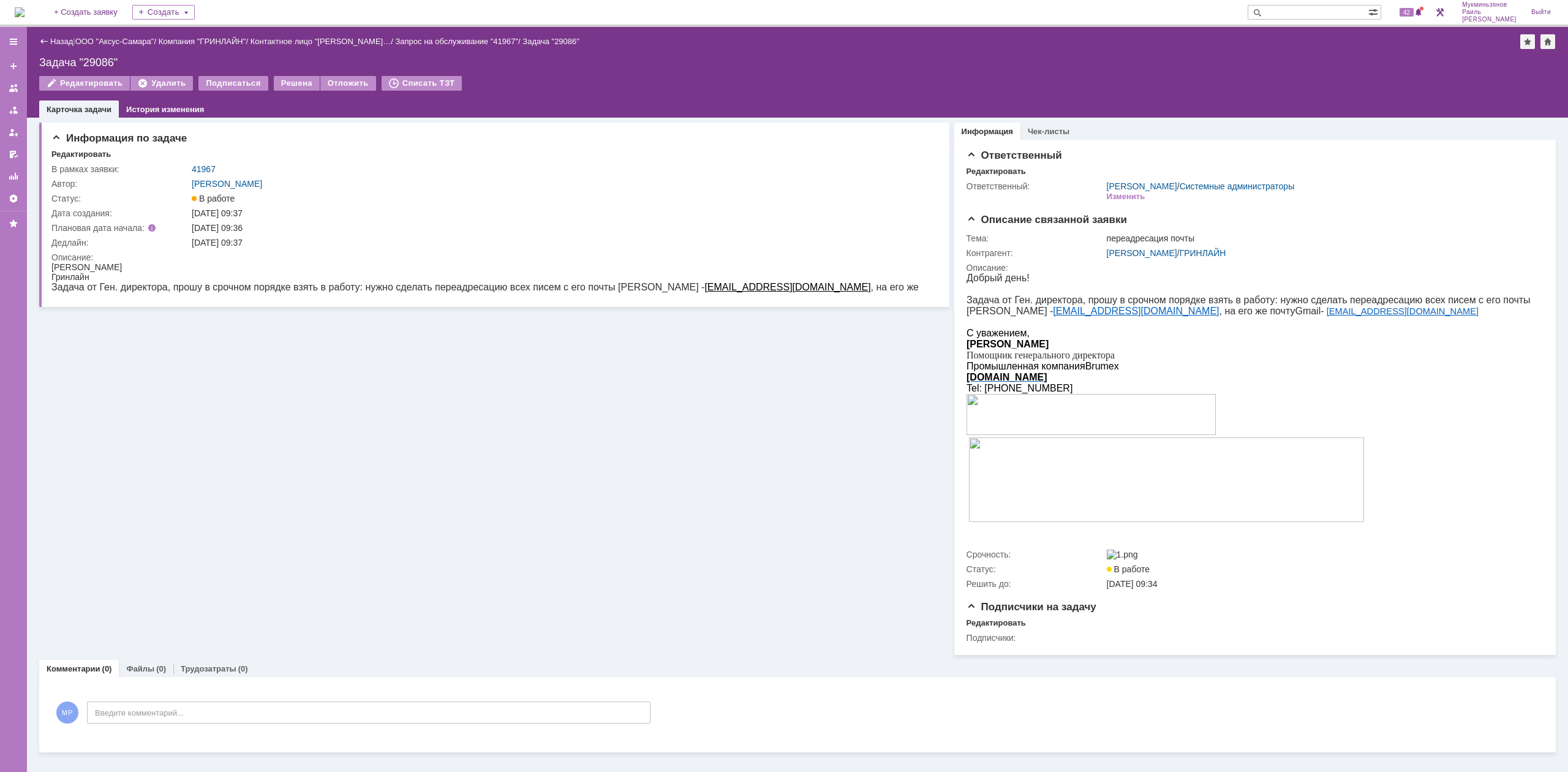
drag, startPoint x: 869, startPoint y: 288, endPoint x: 772, endPoint y: 290, distance: 97.0
click at [772, 290] on html "[PERSON_NAME] от Ген. директора, прошу в срочном порядке взять в работу: нужно …" at bounding box center [490, 282] width 878 height 42
copy link "[EMAIL_ADDRESS][DOMAIN_NAME]"
click at [52, 37] on link "Назад" at bounding box center [61, 42] width 22 height 10
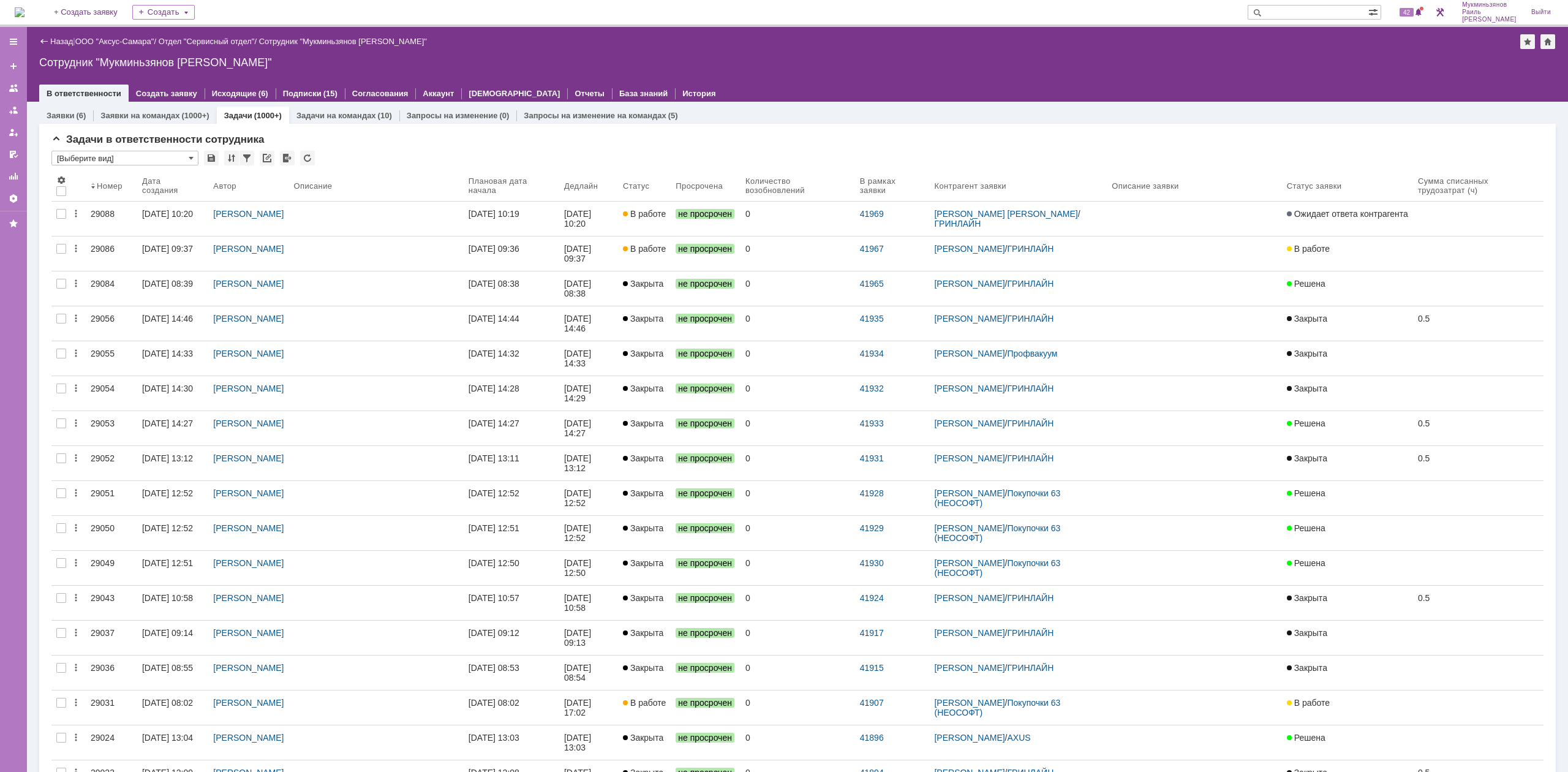
click at [24, 8] on img at bounding box center [19, 13] width 10 height 10
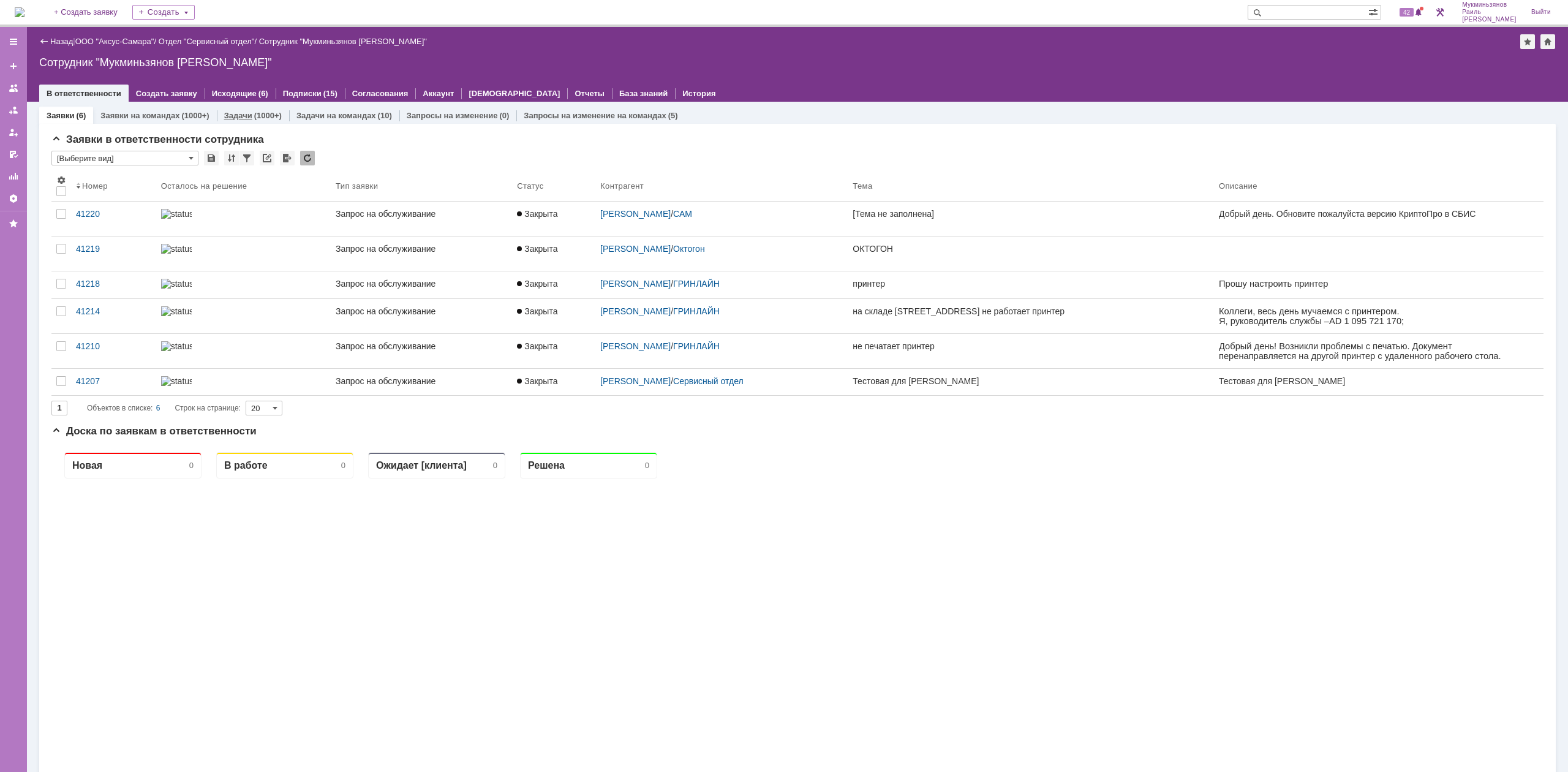
click at [226, 116] on link "Задачи" at bounding box center [238, 116] width 28 height 10
